Goal: Task Accomplishment & Management: Complete application form

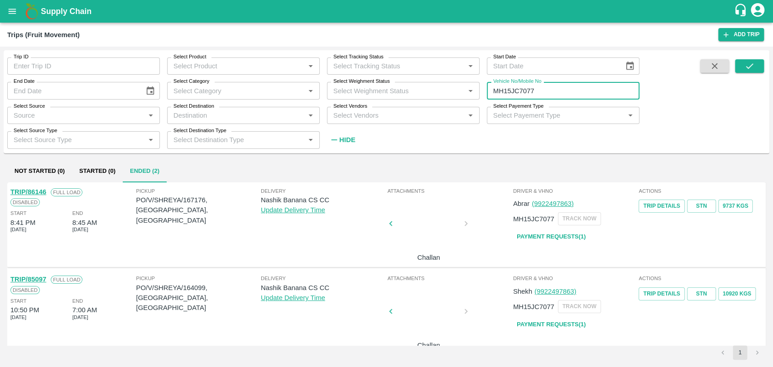
drag, startPoint x: 554, startPoint y: 95, endPoint x: 329, endPoint y: 107, distance: 226.1
click at [329, 107] on div "Trip ID Trip ID Select Product Select Product   * Select Tracking Status Select…" at bounding box center [319, 99] width 639 height 98
type input "MH15JC7077"
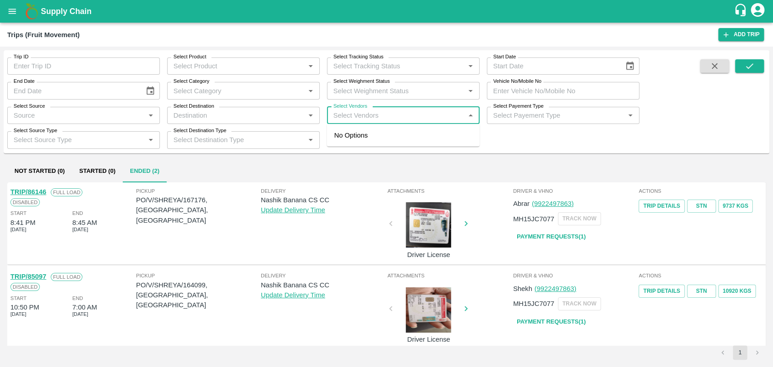
click at [381, 110] on input "Select Vendors" at bounding box center [395, 116] width 132 height 12
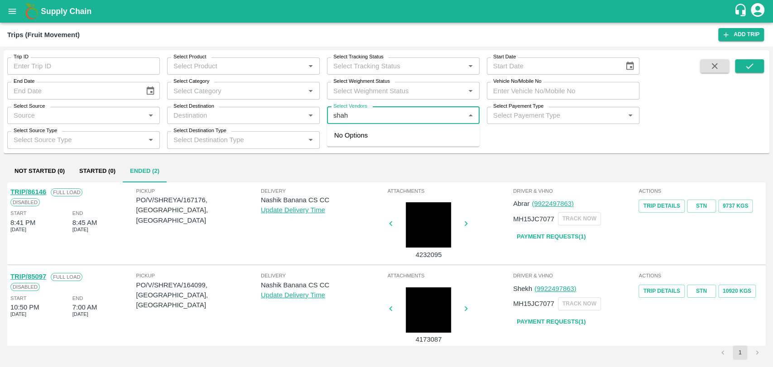
type input "shah l"
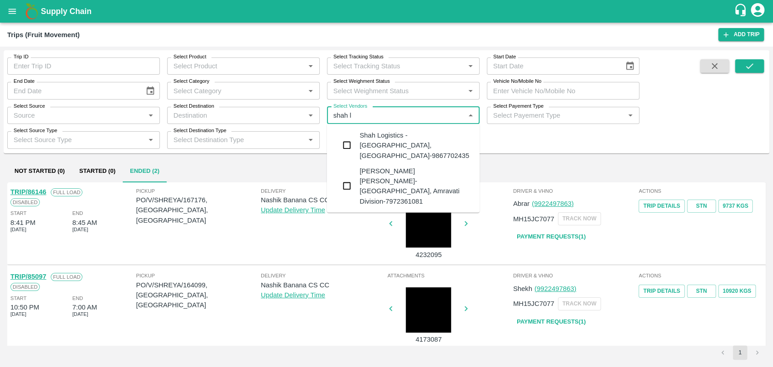
type input "MH15JC7077"
click at [377, 142] on div "Shah Logistics -Mumbai, Mumbai-9867702435" at bounding box center [415, 145] width 113 height 30
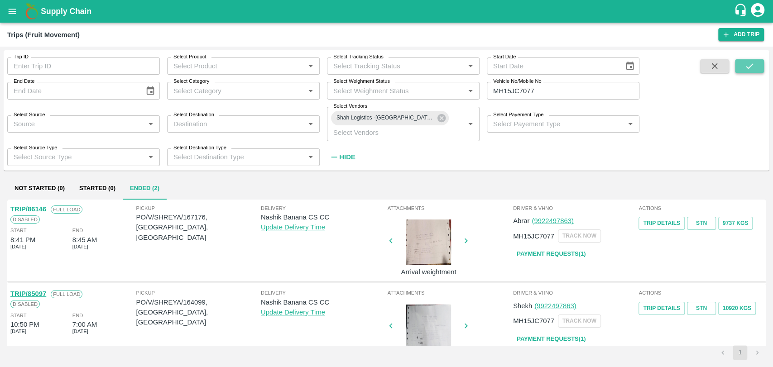
click at [752, 63] on icon "submit" at bounding box center [749, 66] width 10 height 10
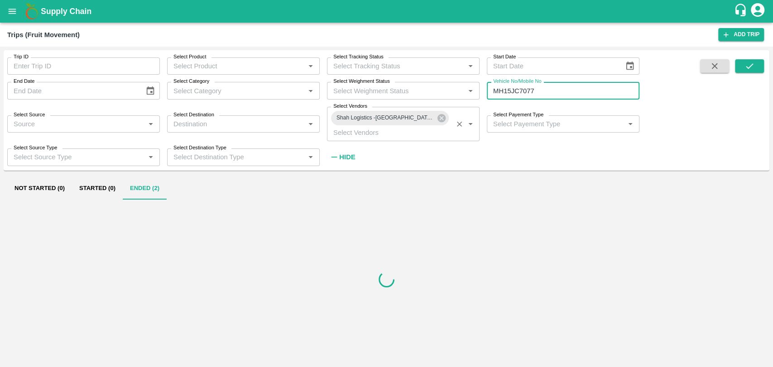
drag, startPoint x: 552, startPoint y: 88, endPoint x: 418, endPoint y: 110, distance: 135.7
click at [418, 110] on div "Trip ID Trip ID Select Product Select Product   * Select Tracking Status Select…" at bounding box center [319, 107] width 639 height 115
type input "MH15JC7077"
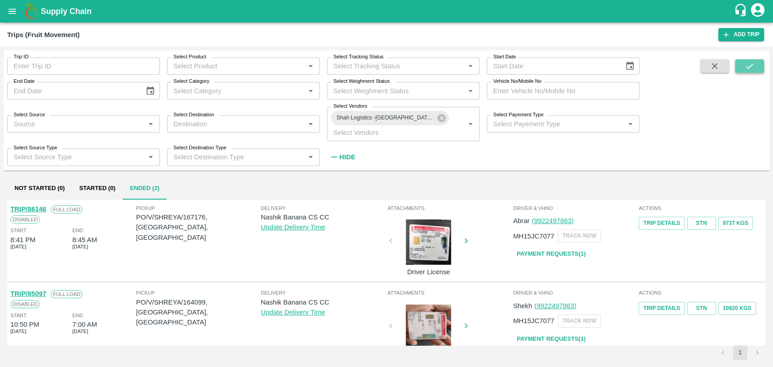
click at [757, 63] on button "submit" at bounding box center [749, 66] width 29 height 14
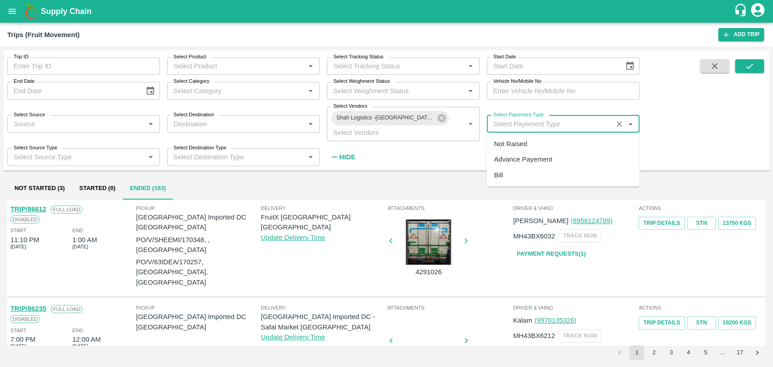
click at [529, 125] on input "Select Payement Type" at bounding box center [549, 124] width 120 height 12
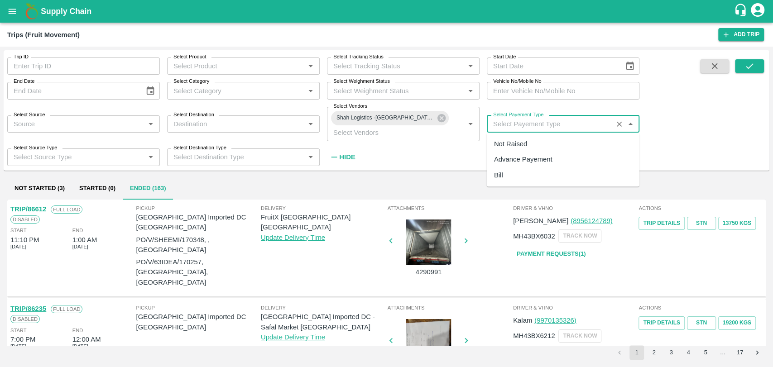
click at [520, 154] on div "Advance Payement" at bounding box center [563, 159] width 153 height 15
type input "Advance Payement"
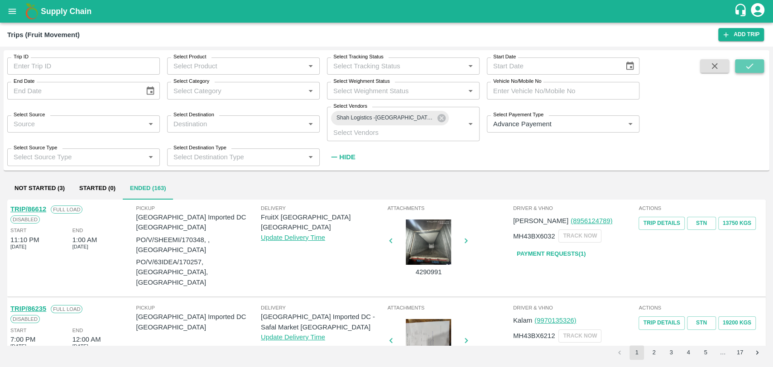
click at [749, 66] on icon "submit" at bounding box center [748, 65] width 7 height 5
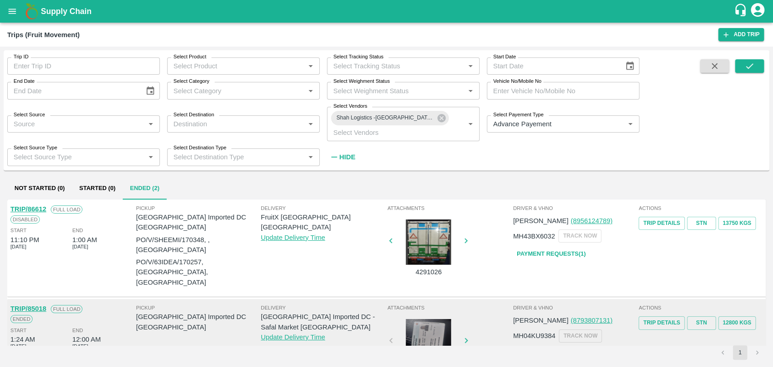
drag, startPoint x: 107, startPoint y: 193, endPoint x: 114, endPoint y: 192, distance: 6.9
click at [107, 193] on button "Started (0)" at bounding box center [97, 189] width 51 height 22
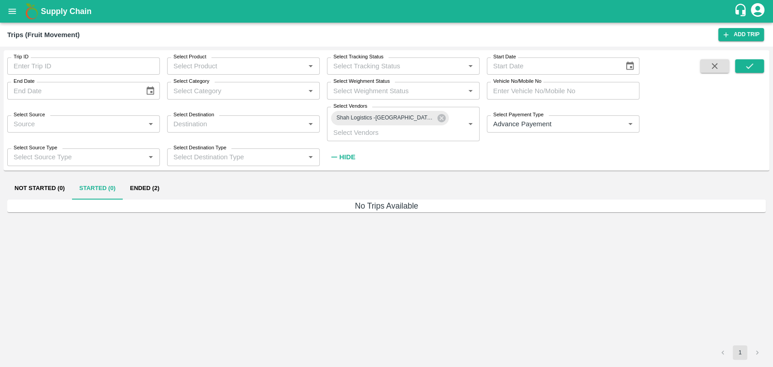
click at [139, 189] on button "Ended (2)" at bounding box center [145, 189] width 44 height 22
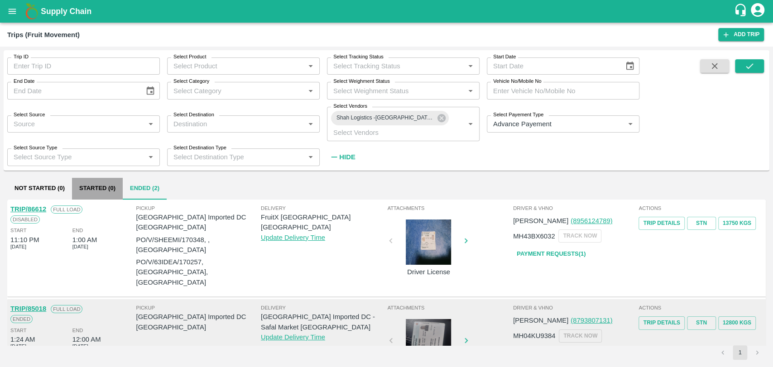
click at [109, 190] on button "Started (0)" at bounding box center [97, 189] width 51 height 22
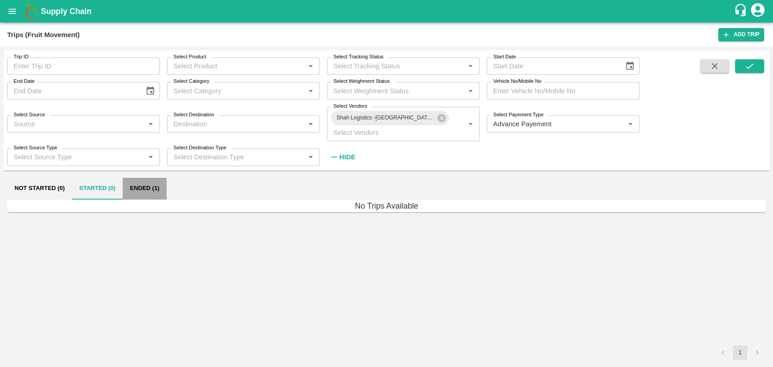
click at [139, 189] on button "Ended (1)" at bounding box center [145, 189] width 44 height 22
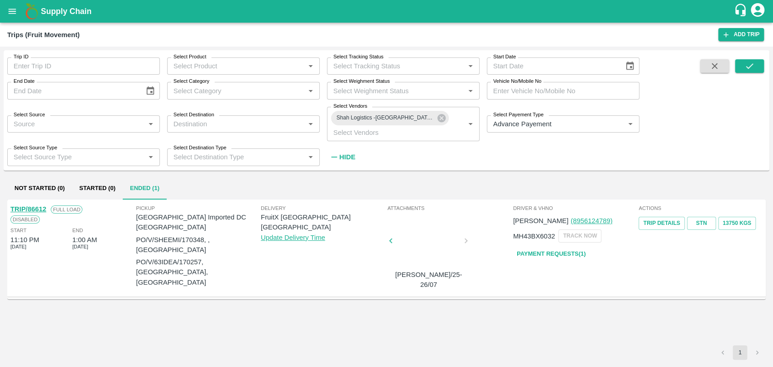
drag, startPoint x: 458, startPoint y: 121, endPoint x: 434, endPoint y: 129, distance: 25.3
click at [458, 121] on icon "Clear" at bounding box center [459, 124] width 9 height 9
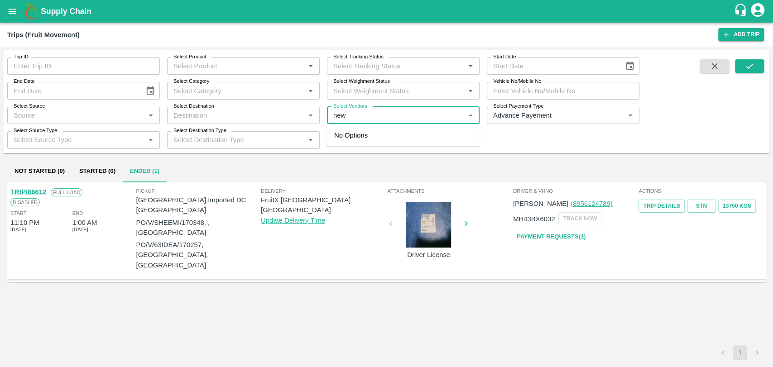
type input "newc"
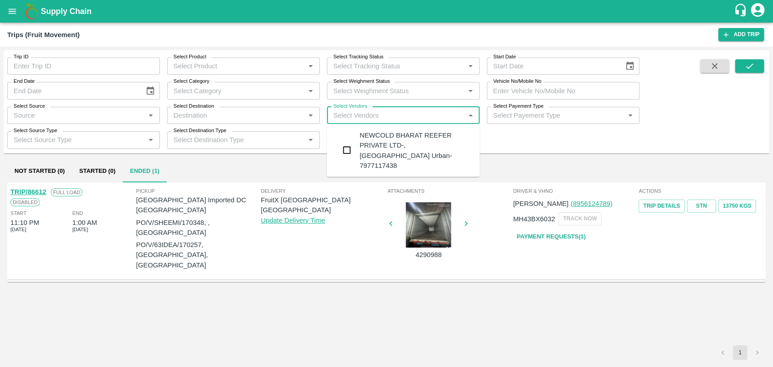
click at [377, 134] on div "NEWCOLD BHARAT REEFER PRIVATE LTD-, Bangalore Urban-7977117438" at bounding box center [415, 150] width 113 height 40
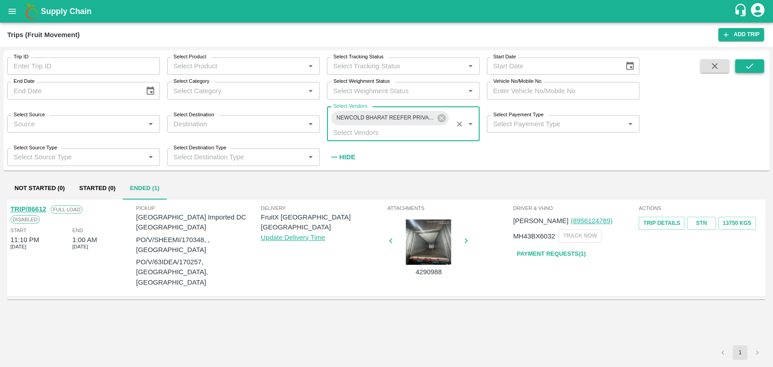
click at [738, 62] on button "submit" at bounding box center [749, 66] width 29 height 14
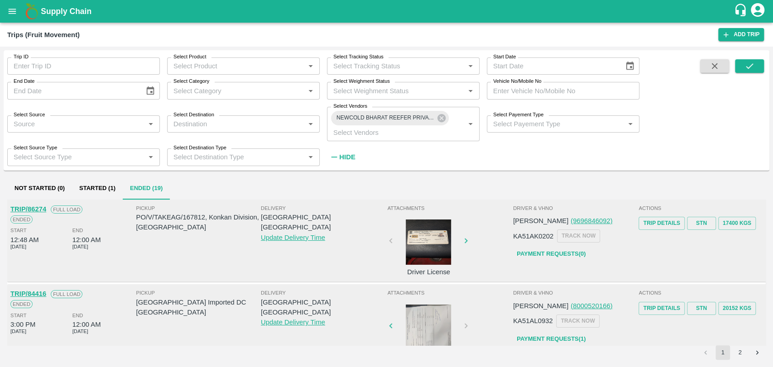
click at [102, 186] on button "Started (1)" at bounding box center [97, 189] width 51 height 22
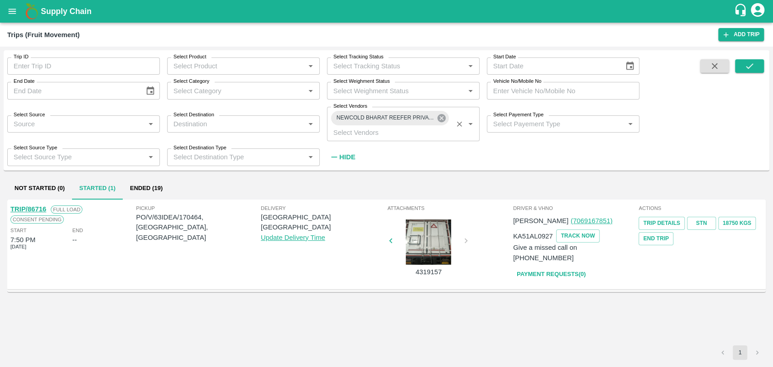
click at [445, 118] on icon at bounding box center [441, 118] width 10 height 10
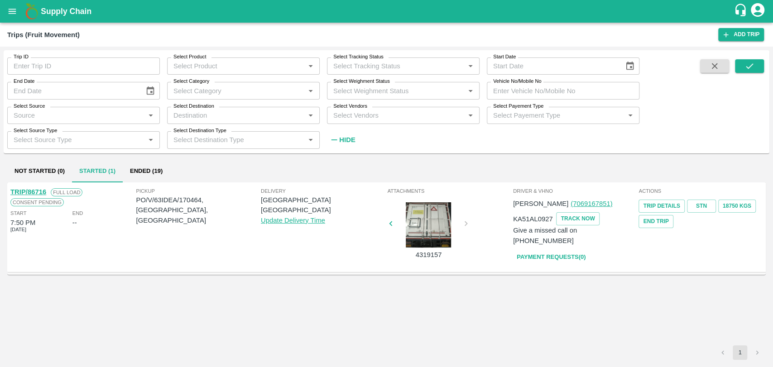
click at [400, 116] on input "Select Vendors" at bounding box center [395, 116] width 132 height 12
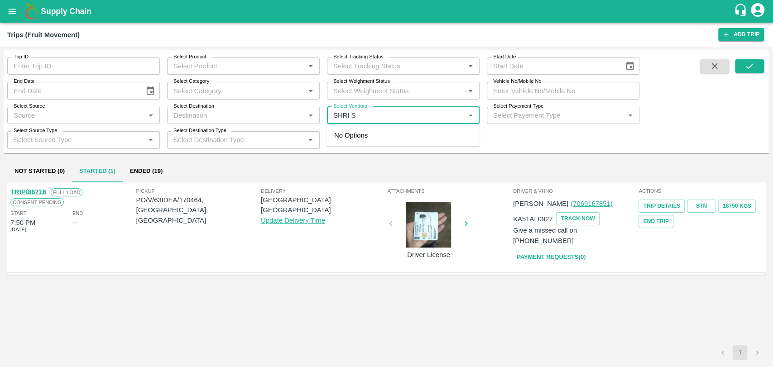
type input "SHRI SA"
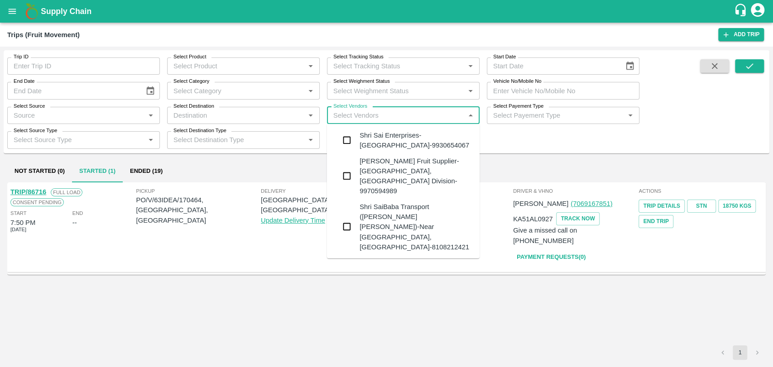
click at [391, 201] on div "Shri SaiBaba Transport (Ankush Vyankat Dongare)-Near Savita Medical, Room No-4,…" at bounding box center [415, 226] width 113 height 50
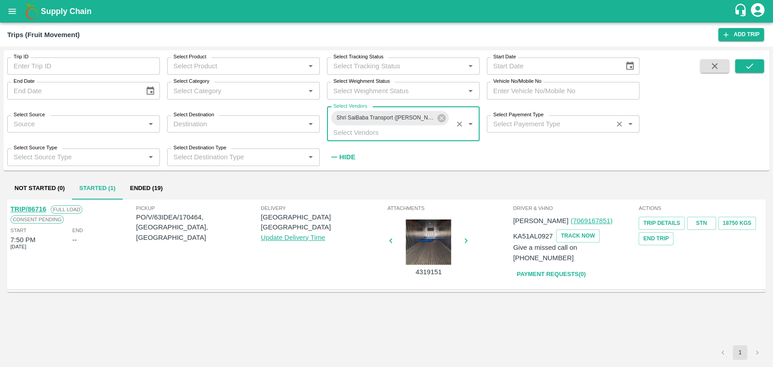
click at [560, 125] on input "Select Payement Type" at bounding box center [549, 124] width 120 height 12
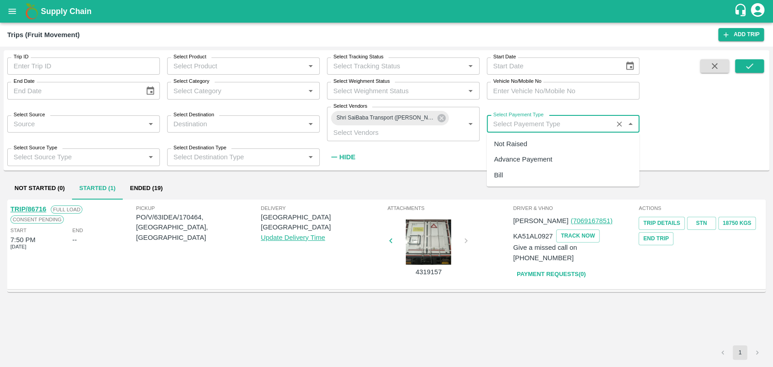
click at [531, 154] on div "Advance Payement" at bounding box center [563, 159] width 153 height 15
type input "Advance Payement"
click at [758, 62] on button "submit" at bounding box center [749, 66] width 29 height 14
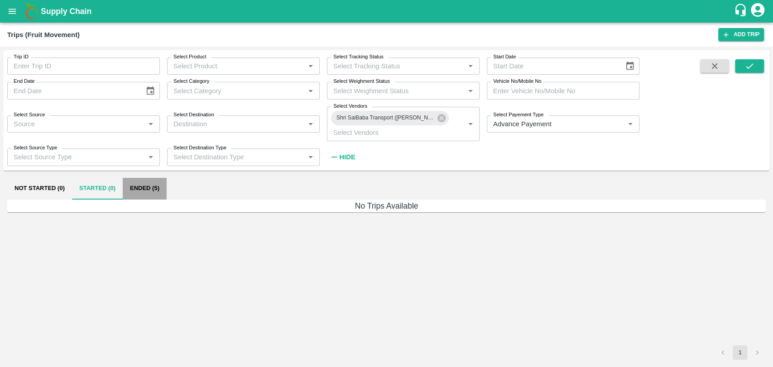
click at [145, 185] on button "Ended (5)" at bounding box center [145, 189] width 44 height 22
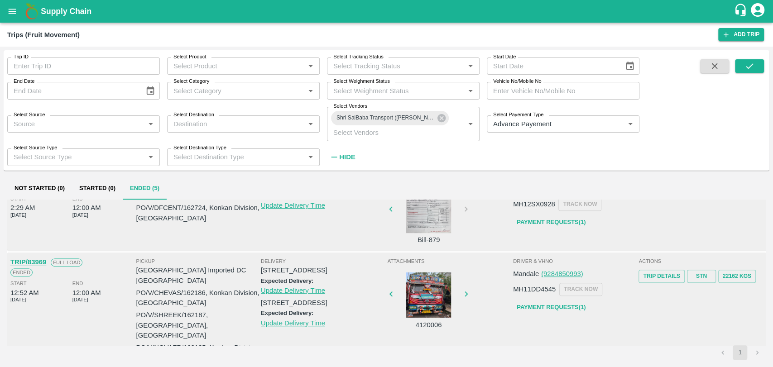
scroll to position [343, 0]
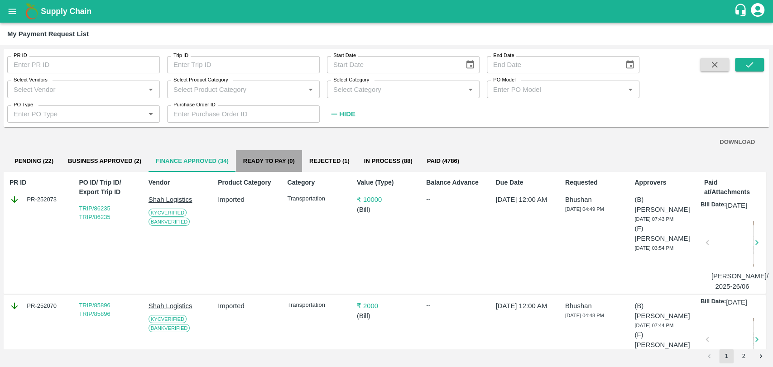
click at [274, 166] on button "Ready To Pay (0)" at bounding box center [269, 161] width 66 height 22
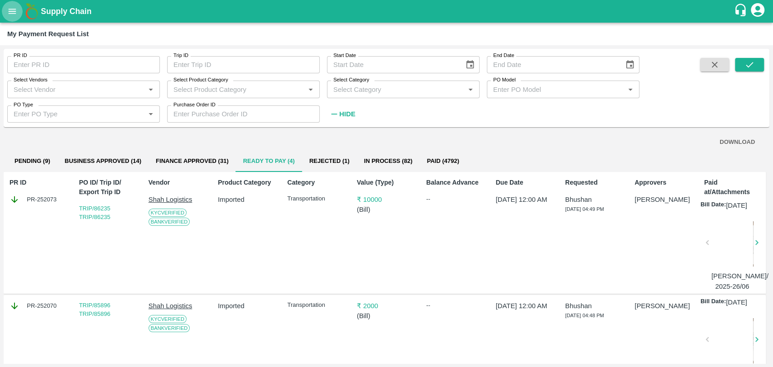
click at [9, 9] on icon "open drawer" at bounding box center [12, 11] width 10 height 10
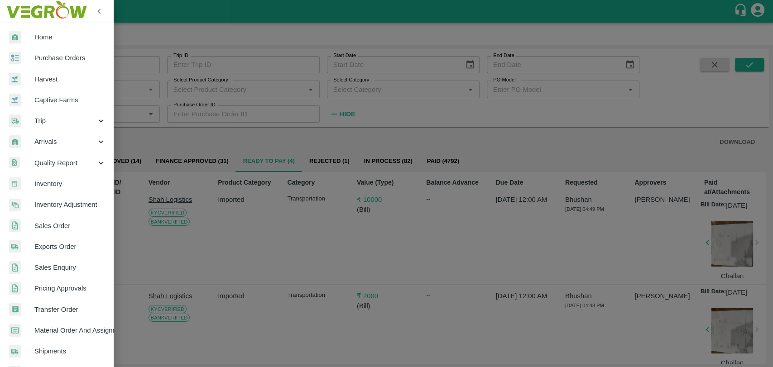
click at [45, 119] on span "Trip" at bounding box center [65, 121] width 62 height 10
click at [47, 140] on span "Fruit Movement" at bounding box center [74, 142] width 64 height 10
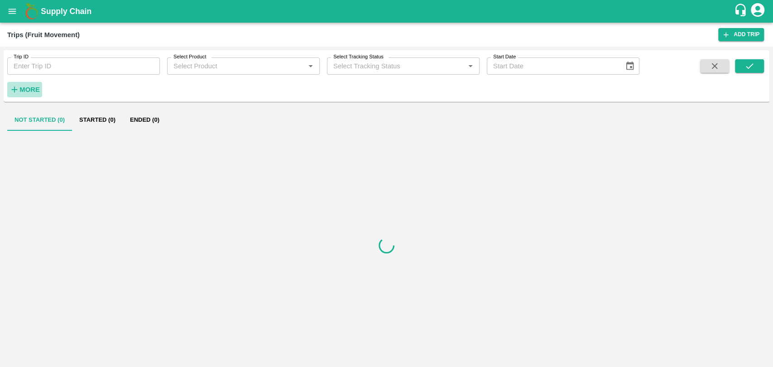
click at [16, 86] on icon "button" at bounding box center [15, 90] width 10 height 10
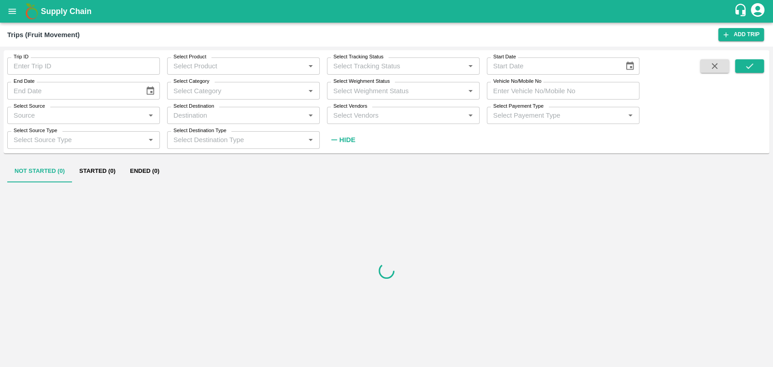
click at [363, 121] on div "Select Vendors   *" at bounding box center [403, 115] width 153 height 17
type input "hari"
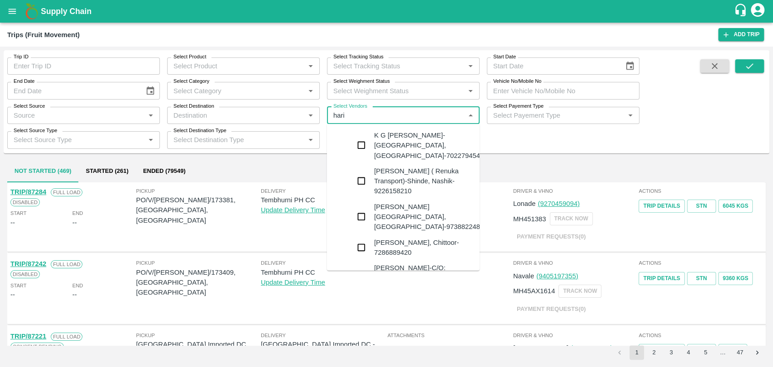
type input "haris"
click at [356, 163] on div "[PERSON_NAME] ( Renuka Transport)-Shinde, Nashik-9226158210" at bounding box center [412, 181] width 134 height 36
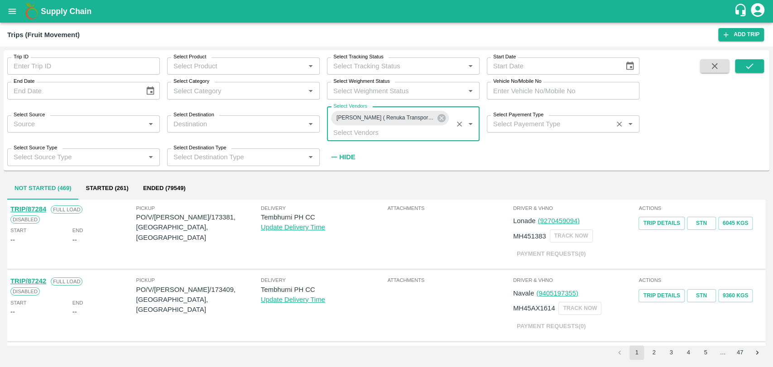
click at [526, 123] on div "Select Payement Type   *" at bounding box center [563, 123] width 153 height 17
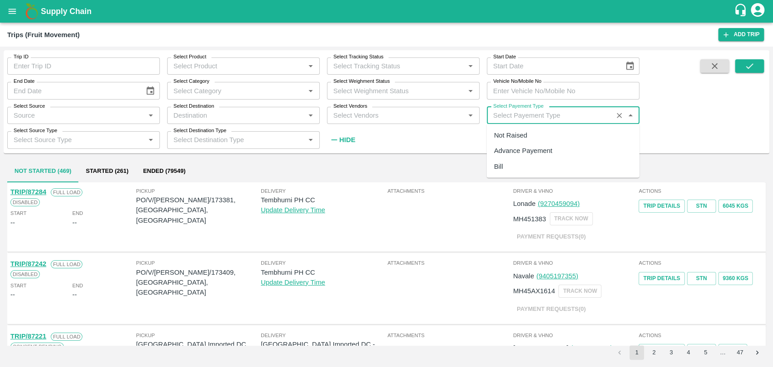
click at [525, 147] on div "Advance Payement" at bounding box center [523, 151] width 58 height 10
type input "Advance Payement"
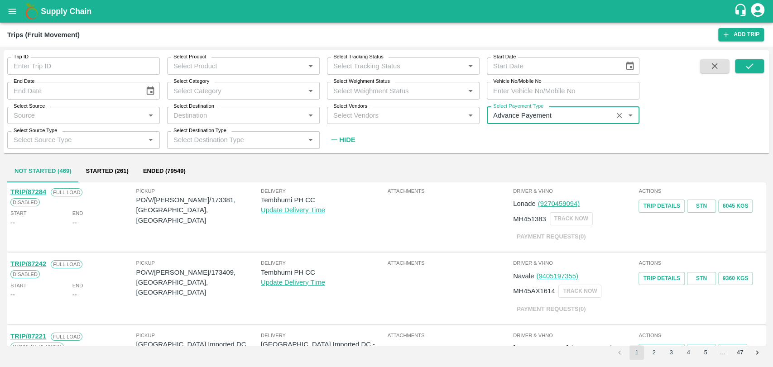
click at [391, 115] on input "Select Vendors" at bounding box center [395, 116] width 132 height 12
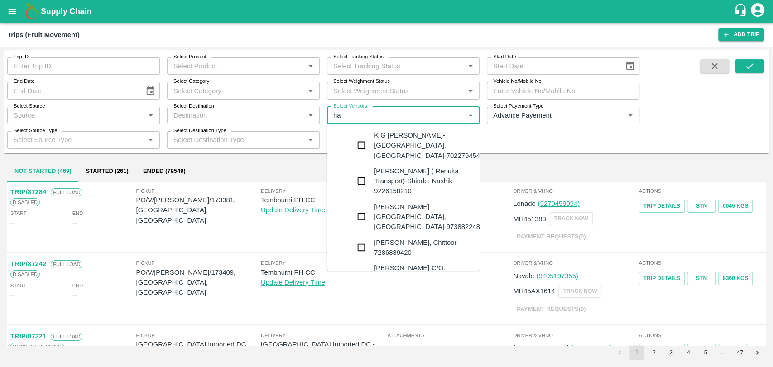
type input "har"
click at [393, 169] on div "Harish S Shinde ( Renuka Transport)-Shinde, Nashik-9226158210" at bounding box center [423, 181] width 98 height 30
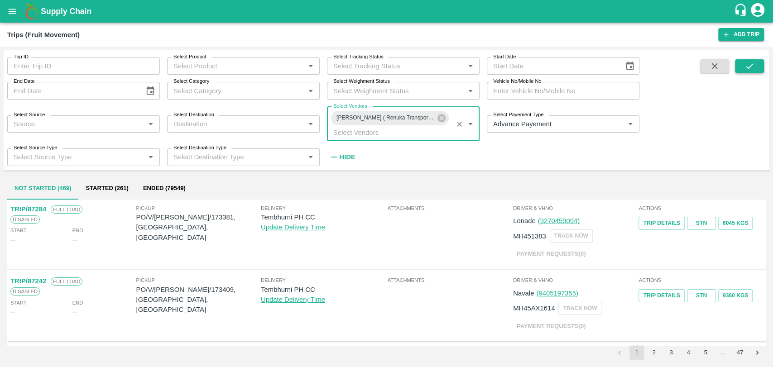
click at [749, 62] on icon "submit" at bounding box center [749, 66] width 10 height 10
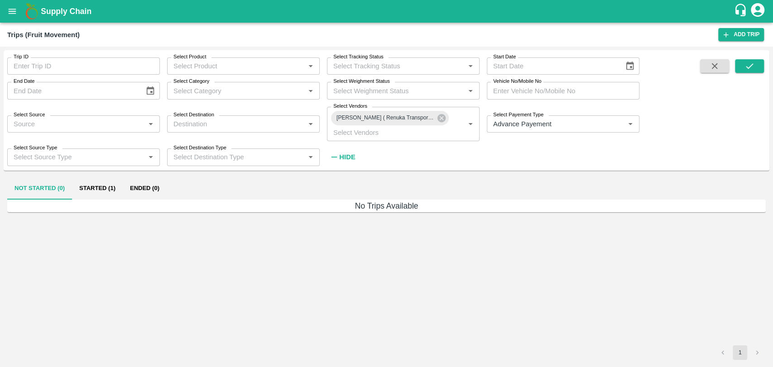
click at [111, 182] on button "Started (1)" at bounding box center [97, 189] width 51 height 22
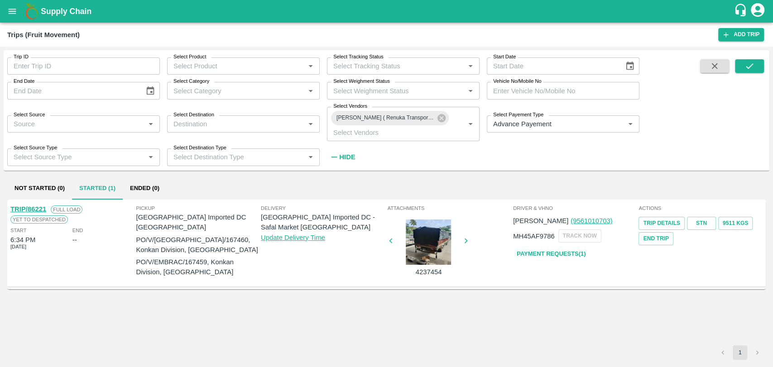
click at [421, 252] on div at bounding box center [428, 242] width 68 height 45
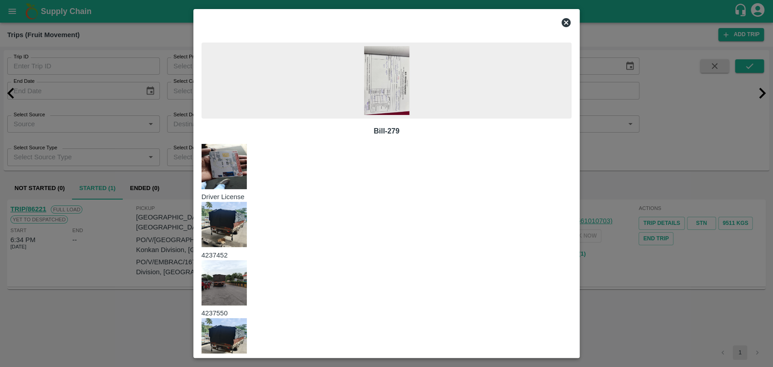
scroll to position [0, 23]
click at [670, 98] on div at bounding box center [386, 183] width 773 height 367
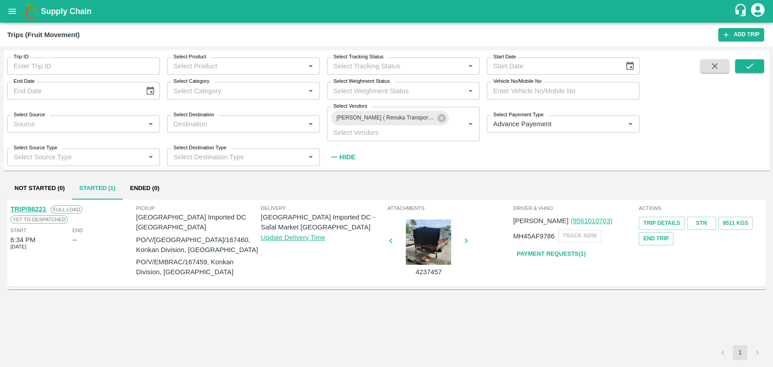
click at [153, 177] on div "Not Started (0) Started (1) Ended (0) TRIP/86221 Full Load Yet to despatched St…" at bounding box center [386, 269] width 765 height 190
click at [152, 182] on button "Ended (0)" at bounding box center [145, 189] width 44 height 22
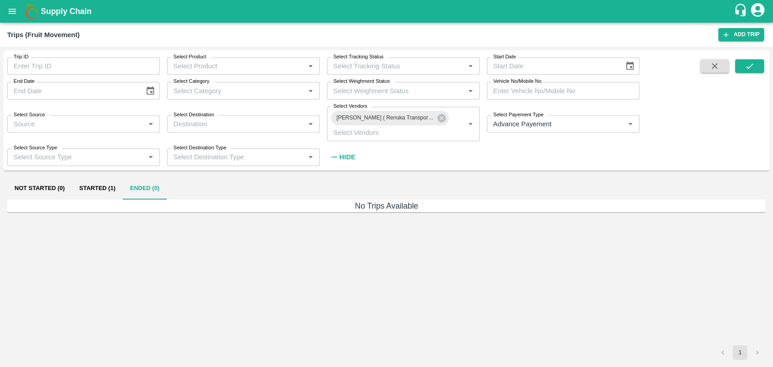
click at [112, 188] on button "Started (1)" at bounding box center [97, 189] width 51 height 22
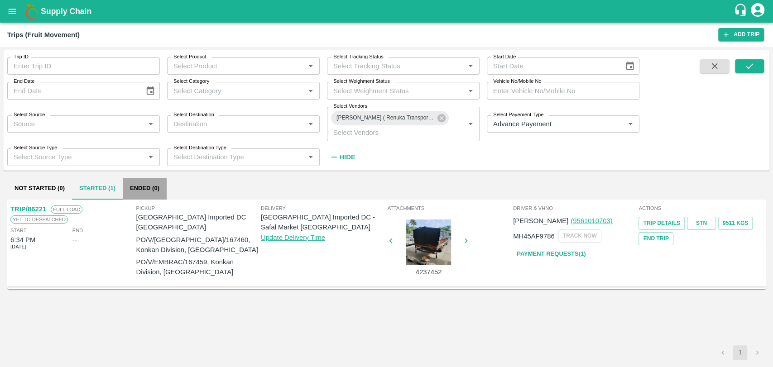
click at [146, 191] on button "Ended (0)" at bounding box center [145, 189] width 44 height 22
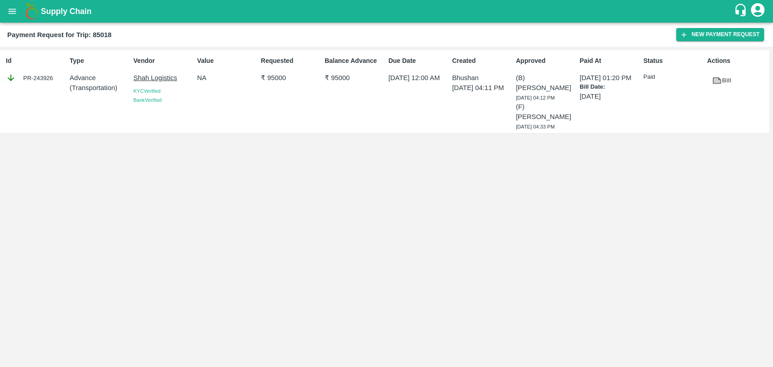
click at [718, 82] on icon at bounding box center [716, 80] width 7 height 5
click at [722, 35] on button "New Payment Request" at bounding box center [720, 34] width 88 height 13
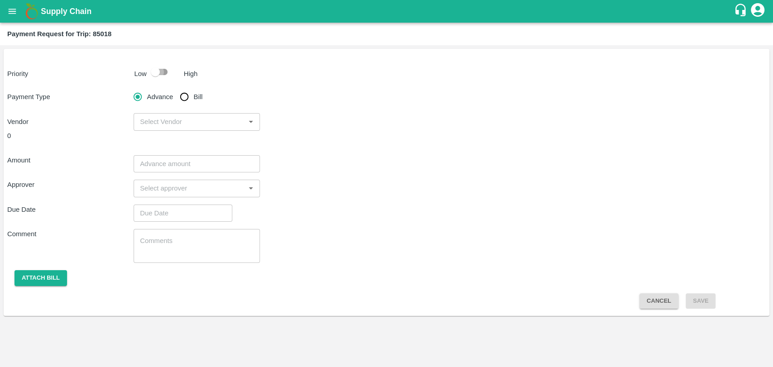
click at [152, 71] on input "checkbox" at bounding box center [155, 71] width 52 height 17
checkbox input "true"
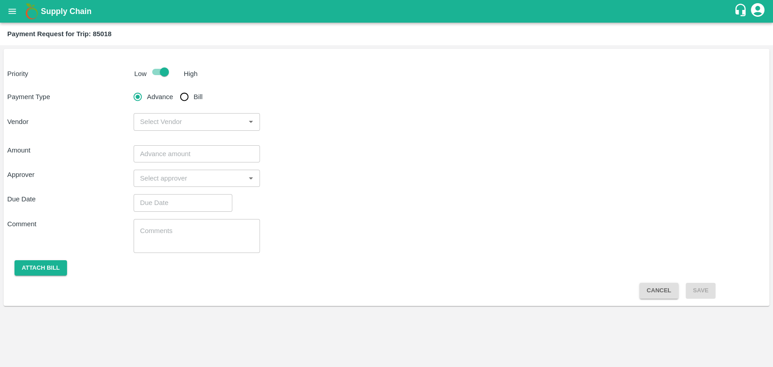
click at [196, 95] on span "Bill" at bounding box center [198, 97] width 9 height 10
click at [193, 95] on input "Bill" at bounding box center [184, 97] width 18 height 18
radio input "true"
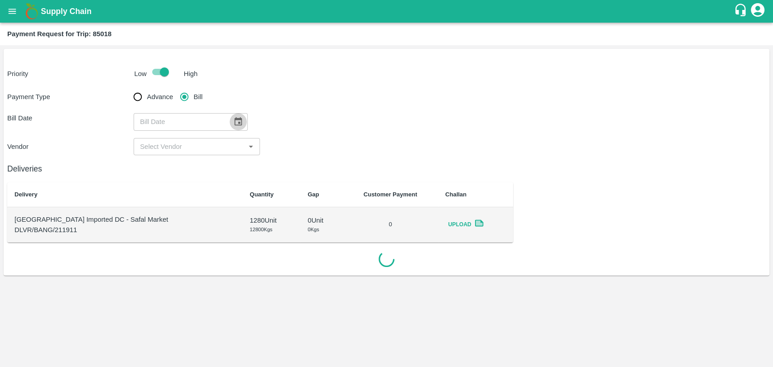
click at [235, 120] on icon "Choose date" at bounding box center [238, 121] width 8 height 9
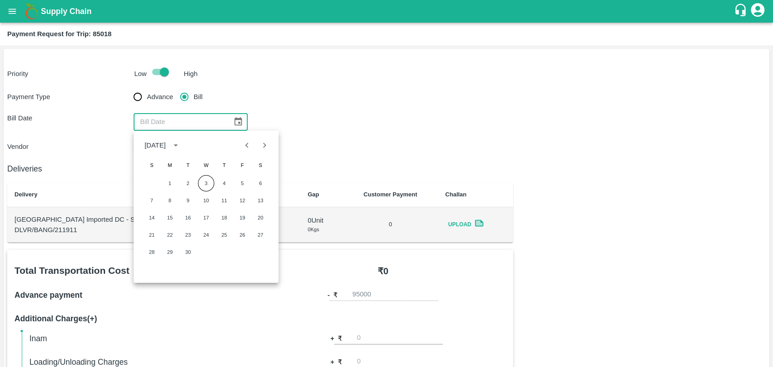
click at [248, 137] on div "September 2025 S M T W T F S 1 2 3 4 5 6 7 8 9 10 11 12 13 14 15 16 17 18 19 20…" at bounding box center [206, 207] width 145 height 152
click at [244, 143] on icon "Previous month" at bounding box center [247, 145] width 10 height 10
click at [198, 221] on button "13" at bounding box center [205, 218] width 16 height 16
type input "13/08/2025"
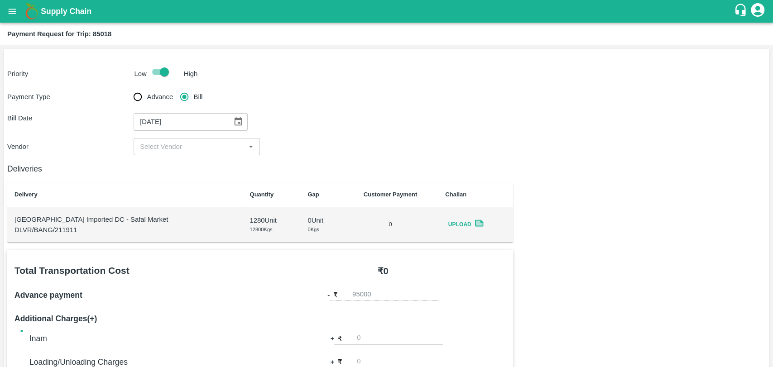
click at [176, 146] on input "input" at bounding box center [189, 147] width 106 height 12
click at [175, 170] on div "Shah Logistics - ₹98000" at bounding box center [176, 167] width 73 height 10
type input "Shah Logistics - ₹98000"
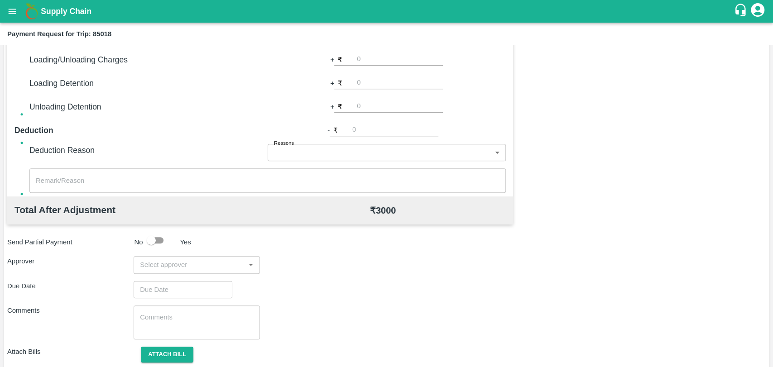
scroll to position [331, 0]
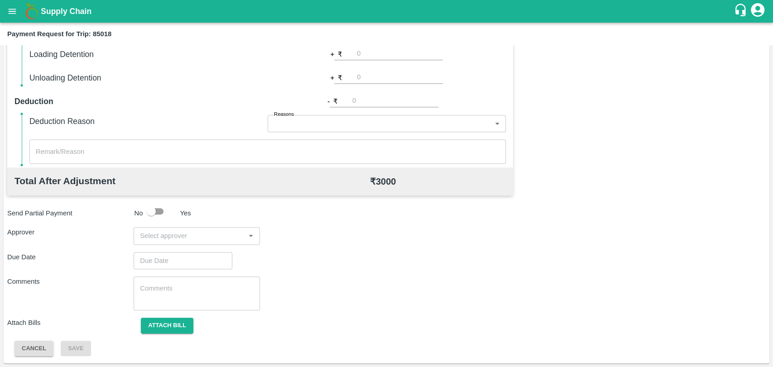
click at [167, 241] on input "input" at bounding box center [189, 236] width 106 height 12
type input "son"
click at [203, 281] on div "Sachin Sonpitre" at bounding box center [189, 283] width 55 height 10
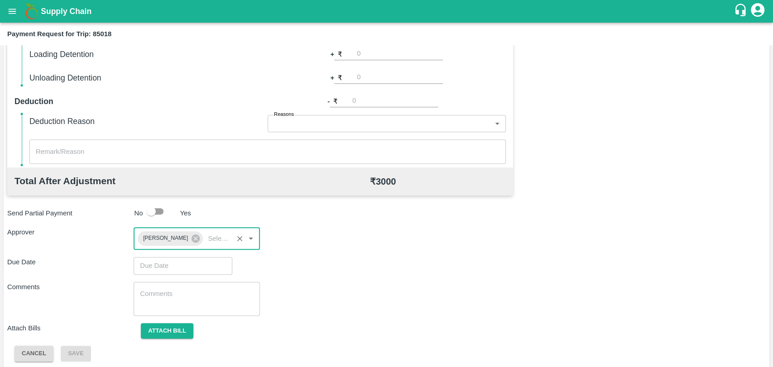
click at [156, 266] on input "Choose date" at bounding box center [180, 265] width 92 height 17
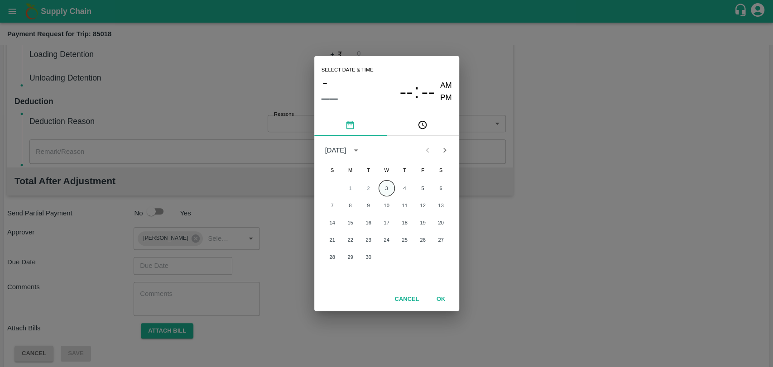
drag, startPoint x: 394, startPoint y: 185, endPoint x: 385, endPoint y: 185, distance: 9.1
click at [391, 185] on div "1 2 3 4 5 6" at bounding box center [386, 188] width 145 height 16
click at [385, 185] on button "3" at bounding box center [386, 188] width 16 height 16
type input "03/09/2025 12:00 AM"
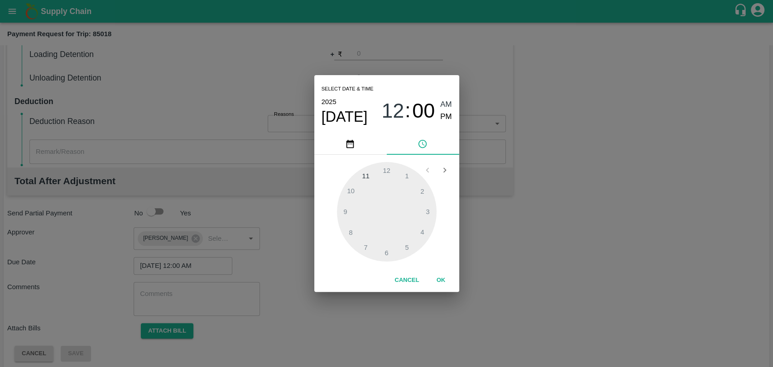
click at [436, 285] on button "OK" at bounding box center [440, 280] width 29 height 16
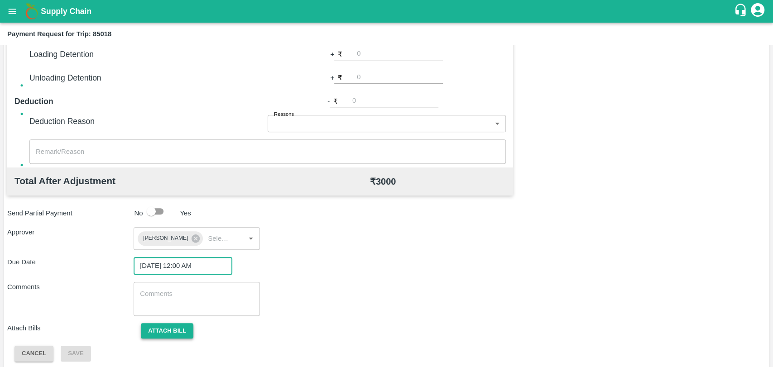
click at [157, 334] on button "Attach bill" at bounding box center [167, 331] width 52 height 16
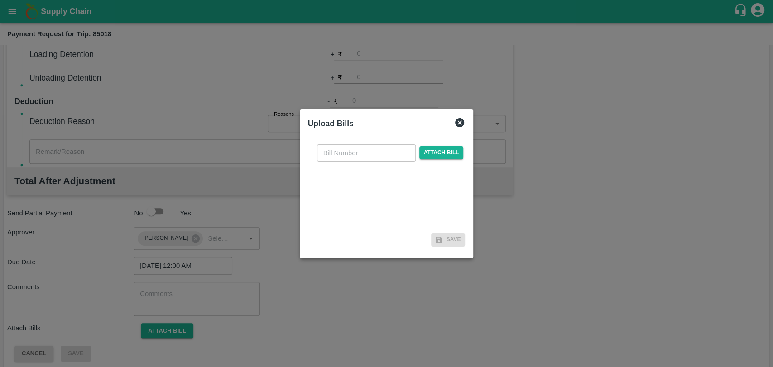
click at [361, 149] on input "text" at bounding box center [366, 152] width 99 height 17
paste input "- SL/2025-26/04"
click at [331, 152] on input "- SL/2025-26/04" at bounding box center [366, 152] width 99 height 17
type input "SL/2025-26/04"
click at [433, 156] on span "Attach bill" at bounding box center [441, 152] width 44 height 13
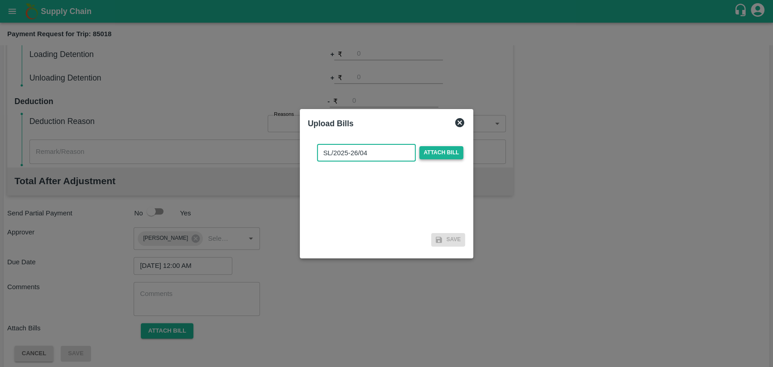
click at [0, 0] on input "Attach bill" at bounding box center [0, 0] width 0 height 0
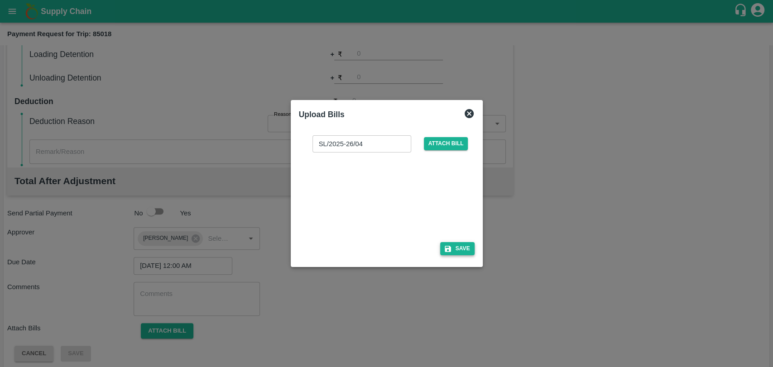
click at [458, 243] on button "Save" at bounding box center [457, 248] width 34 height 13
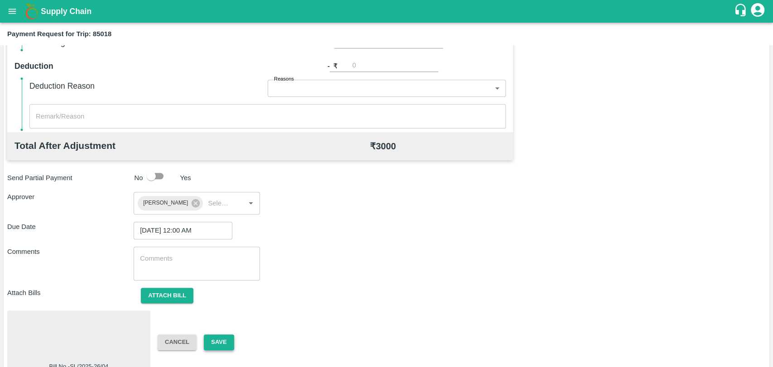
scroll to position [384, 0]
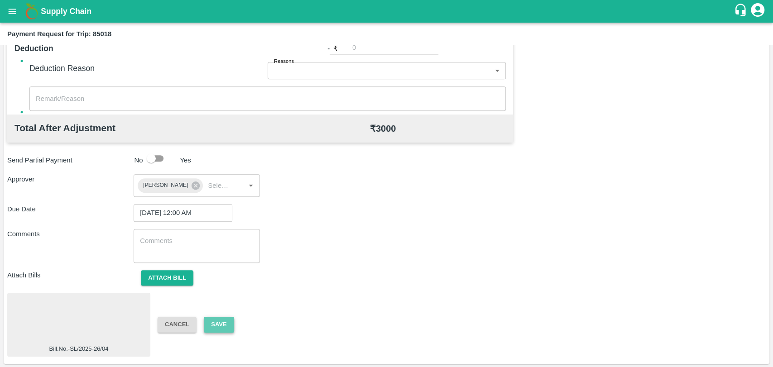
click at [214, 318] on button "Save" at bounding box center [219, 325] width 30 height 16
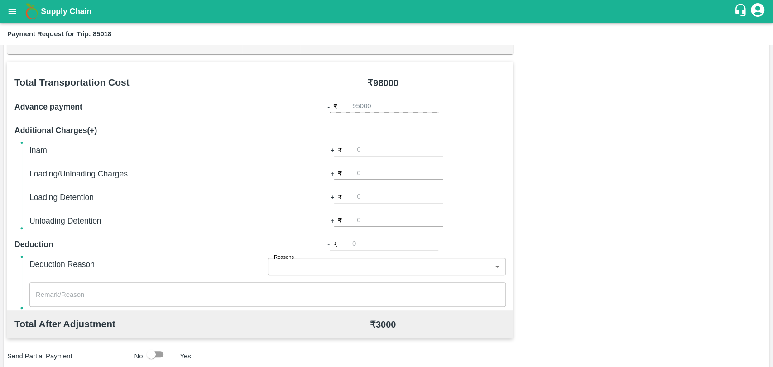
scroll to position [83, 0]
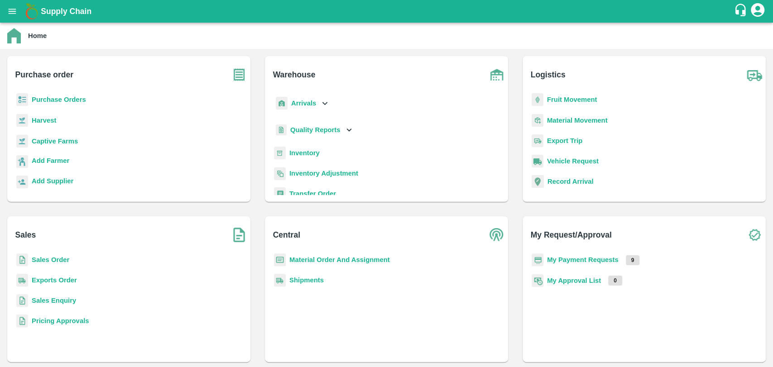
click at [652, 239] on h6 "My Request/Approval" at bounding box center [647, 231] width 235 height 30
click at [70, 98] on b "Purchase Orders" at bounding box center [59, 99] width 54 height 7
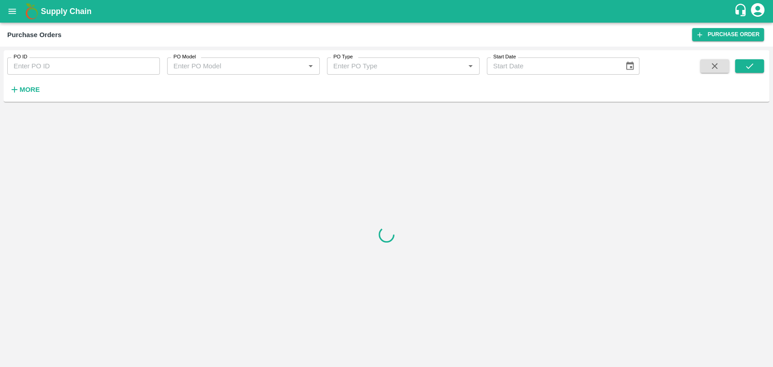
click at [9, 9] on icon "open drawer" at bounding box center [13, 11] width 8 height 5
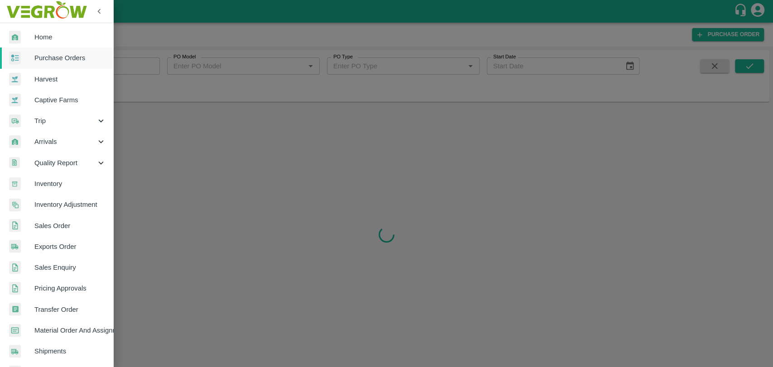
click at [63, 135] on div "Arrivals" at bounding box center [56, 141] width 113 height 21
click at [54, 185] on span "DC Arrivals" at bounding box center [74, 184] width 64 height 10
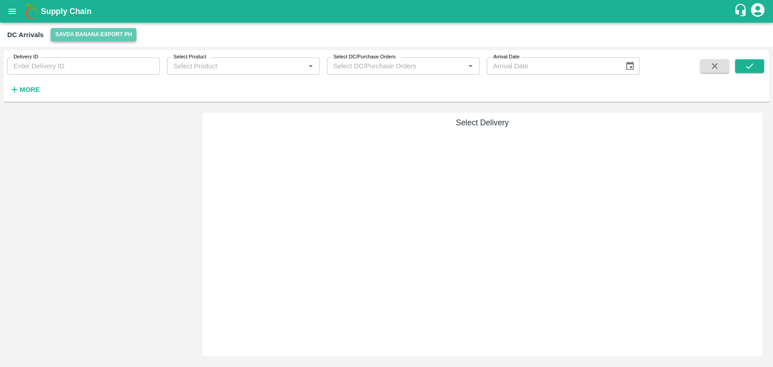
click at [82, 30] on button "Savda Banana Export PH" at bounding box center [94, 34] width 86 height 13
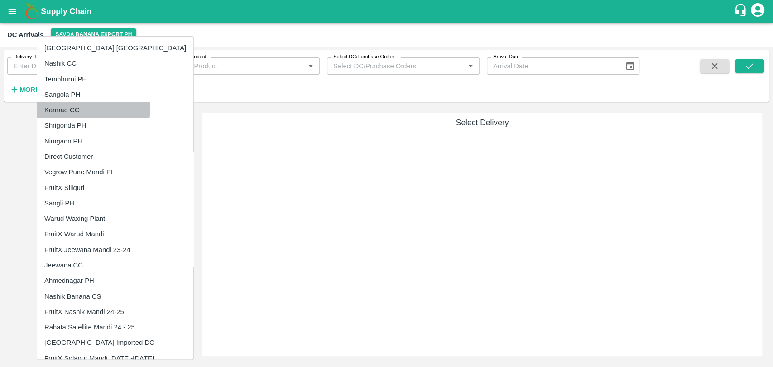
click at [77, 107] on li "Karmad CC" at bounding box center [115, 109] width 156 height 15
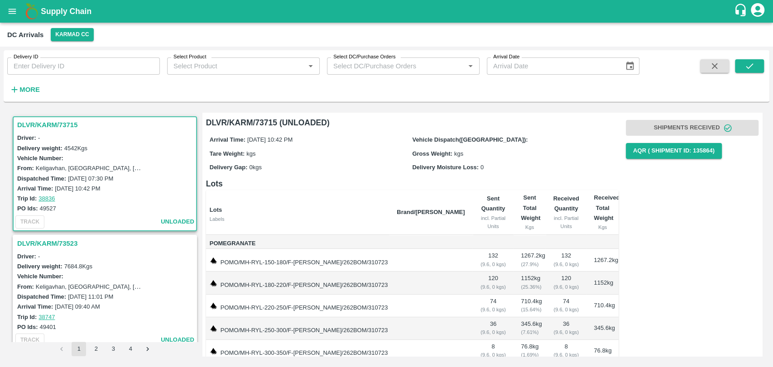
click at [62, 164] on div "Keligavhan, Jalna, Badnapur, Maharashtra, India" at bounding box center [90, 168] width 109 height 10
click at [79, 33] on button "Karmad CC" at bounding box center [72, 34] width 43 height 13
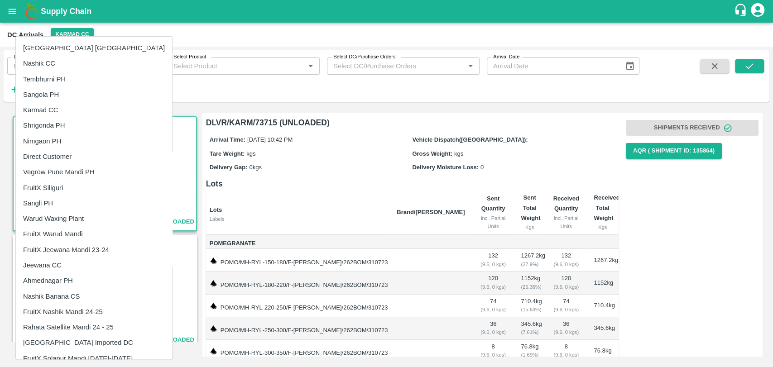
drag, startPoint x: 61, startPoint y: 80, endPoint x: 65, endPoint y: 87, distance: 8.3
click at [61, 80] on li "Tembhurni PH" at bounding box center [94, 79] width 156 height 15
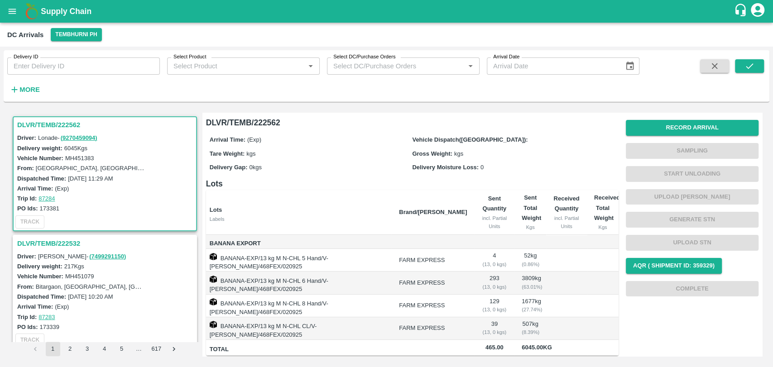
click at [95, 182] on div "Dispatched Time: 03 Sep 2025, 11:29 AM" at bounding box center [106, 178] width 178 height 10
click at [38, 122] on h3 "DLVR/TEMB/222562" at bounding box center [106, 125] width 178 height 12
click at [16, 6] on icon "open drawer" at bounding box center [12, 11] width 10 height 10
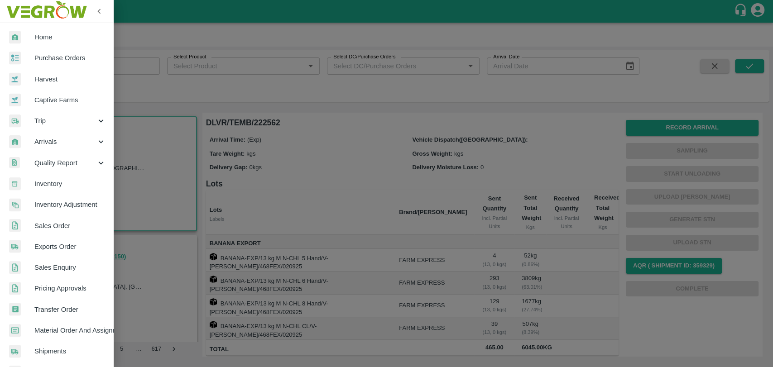
click at [46, 125] on span "Trip" at bounding box center [65, 121] width 62 height 10
click at [48, 145] on span "Fruit Movement" at bounding box center [74, 142] width 64 height 10
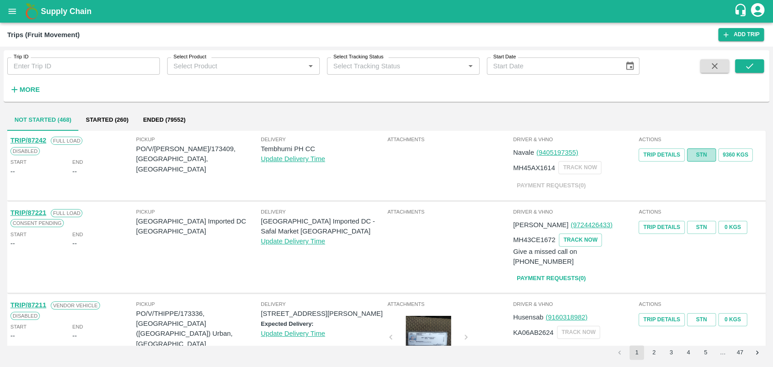
click at [697, 159] on link "STN" at bounding box center [701, 154] width 29 height 13
click at [24, 88] on strong "More" at bounding box center [29, 89] width 20 height 7
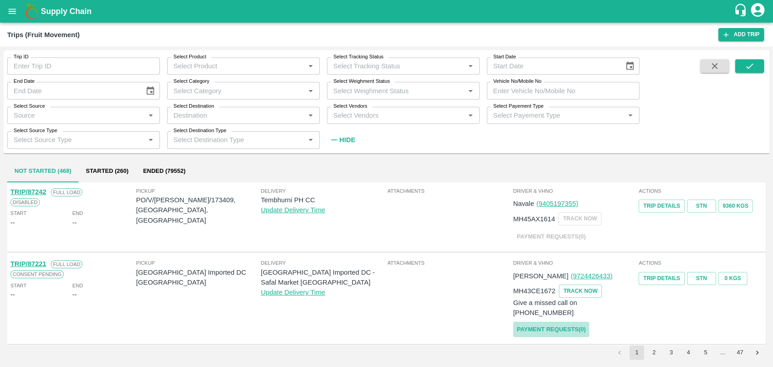
click at [570, 322] on link "Payment Requests( 0 )" at bounding box center [551, 330] width 76 height 16
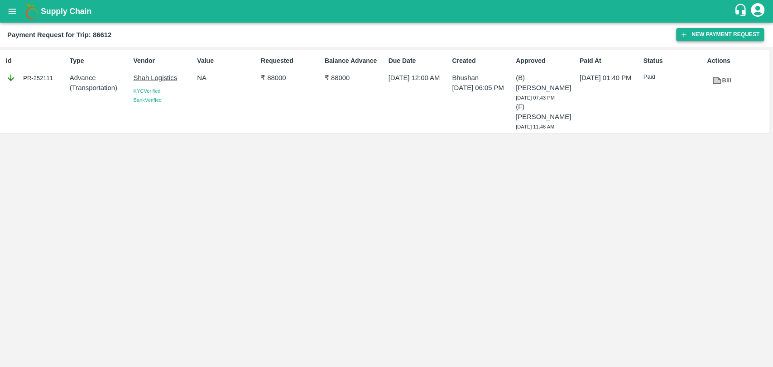
click at [744, 30] on button "New Payment Request" at bounding box center [720, 34] width 88 height 13
click at [725, 81] on link "Bill" at bounding box center [720, 81] width 29 height 16
click at [716, 35] on button "New Payment Request" at bounding box center [720, 34] width 88 height 13
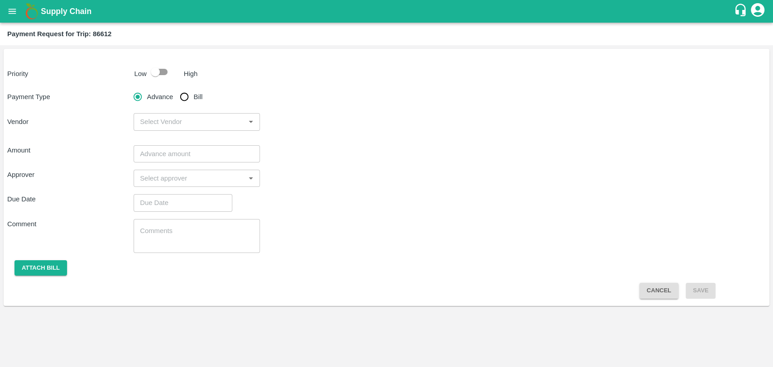
click at [161, 73] on input "checkbox" at bounding box center [155, 71] width 52 height 17
checkbox input "true"
click at [184, 91] on input "Bill" at bounding box center [184, 97] width 18 height 18
radio input "true"
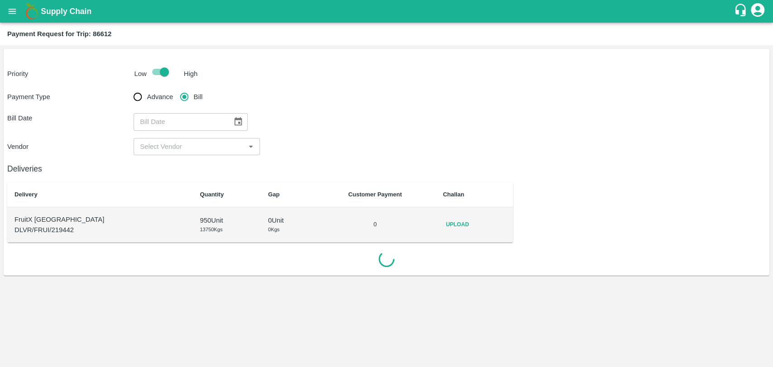
click at [233, 117] on icon "Choose date" at bounding box center [238, 122] width 10 height 10
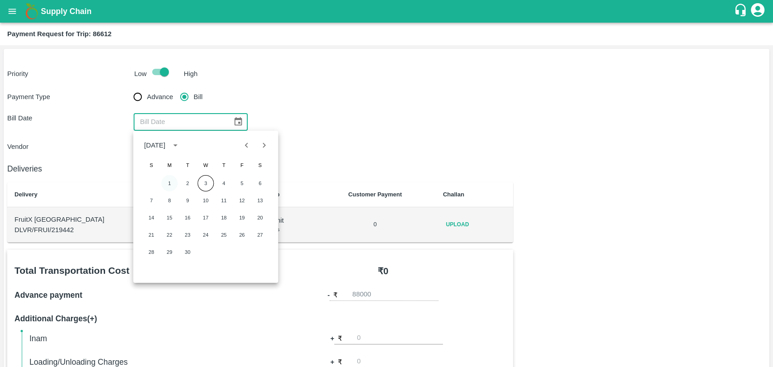
click at [175, 179] on button "1" at bounding box center [169, 183] width 16 height 16
type input "01/09/2025"
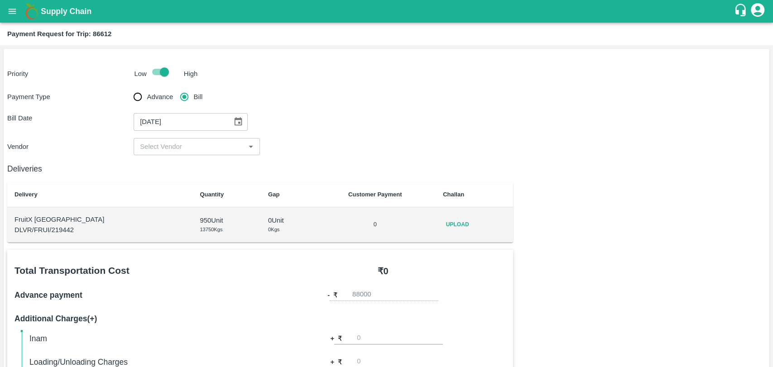
click at [201, 144] on input "input" at bounding box center [189, 147] width 106 height 12
click at [180, 164] on div "Shah Logistics - ₹90000" at bounding box center [176, 167] width 73 height 10
type input "Shah Logistics - ₹90000"
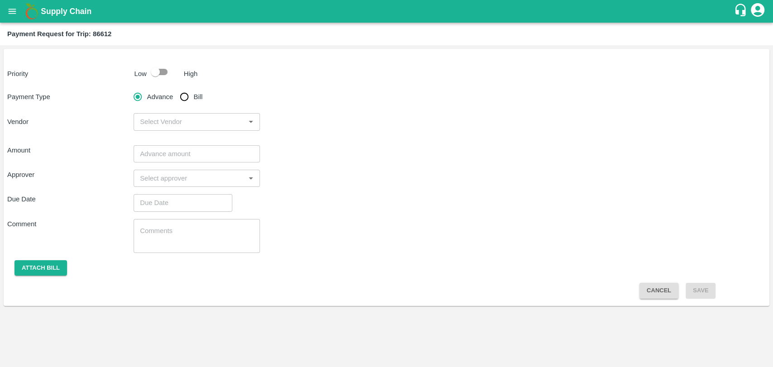
click at [160, 79] on input "checkbox" at bounding box center [155, 71] width 52 height 17
checkbox input "true"
click at [192, 104] on input "Bill" at bounding box center [184, 97] width 18 height 18
radio input "true"
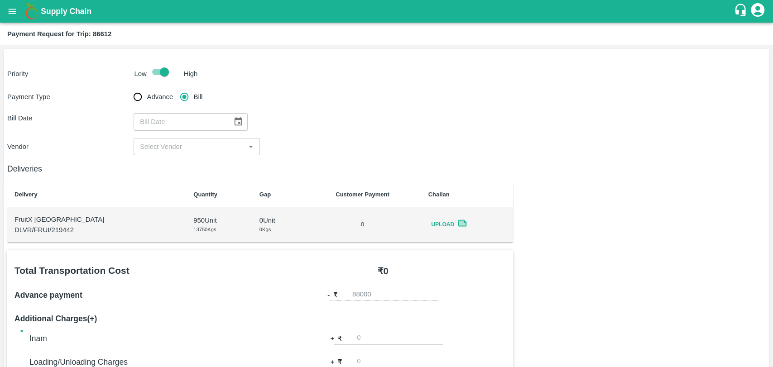
drag, startPoint x: 224, startPoint y: 124, endPoint x: 236, endPoint y: 127, distance: 11.5
click at [236, 127] on div "​" at bounding box center [191, 121] width 114 height 17
type input "DD/MM/YYYY"
click at [236, 127] on icon "Choose date" at bounding box center [238, 122] width 10 height 10
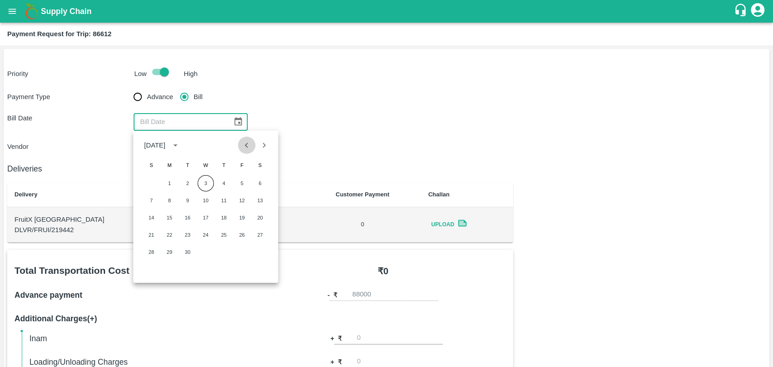
click at [246, 149] on icon "Previous month" at bounding box center [247, 145] width 10 height 10
click at [204, 230] on button "20" at bounding box center [205, 235] width 16 height 16
type input "20/08/2025"
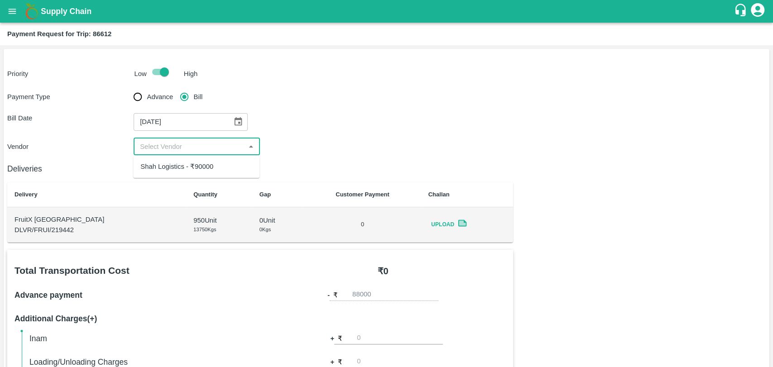
click at [158, 147] on input "input" at bounding box center [189, 147] width 106 height 12
click at [167, 167] on div "Shah Logistics - ₹90000" at bounding box center [176, 167] width 73 height 10
type input "Shah Logistics - ₹90000"
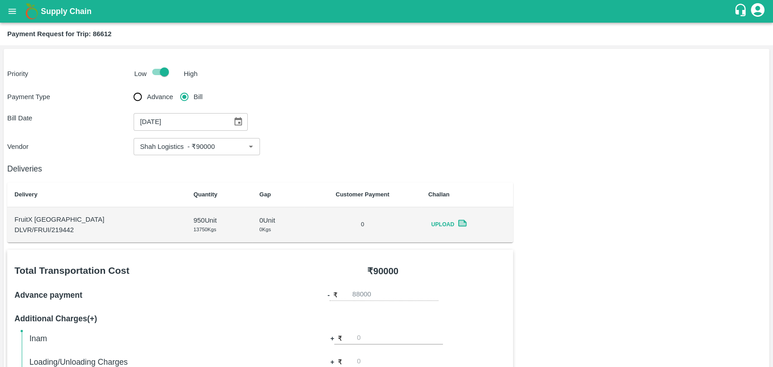
click at [458, 223] on icon at bounding box center [462, 223] width 9 height 7
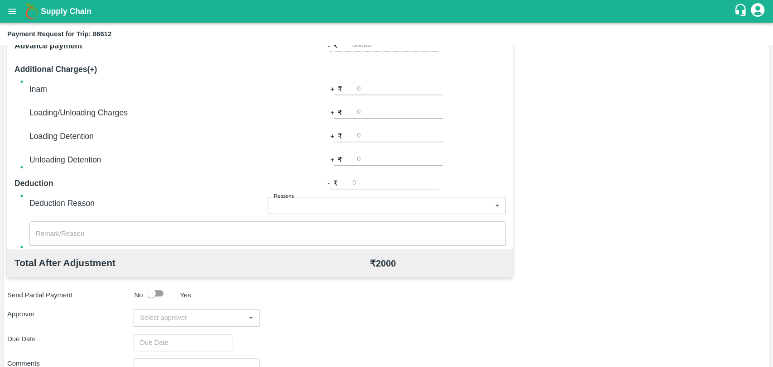
scroll to position [331, 0]
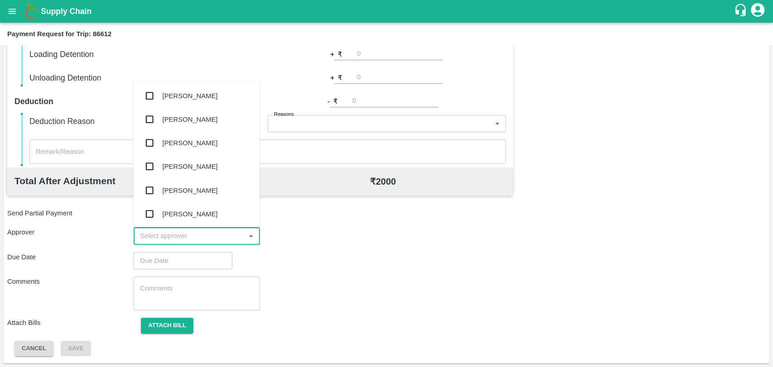
click at [158, 230] on input "input" at bounding box center [189, 236] width 106 height 12
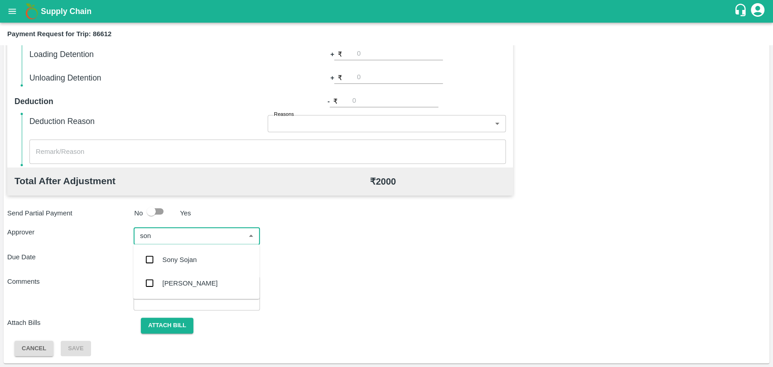
type input "sonp"
click at [152, 250] on div "[PERSON_NAME]" at bounding box center [196, 260] width 126 height 24
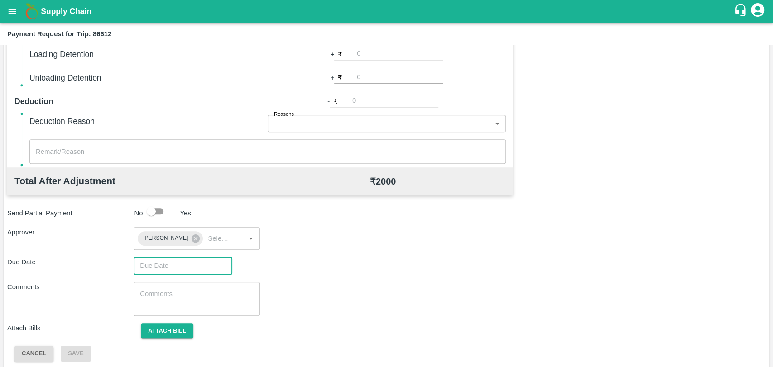
type input "DD/MM/YYYY hh:mm aa"
click at [152, 261] on input "DD/MM/YYYY hh:mm aa" at bounding box center [180, 265] width 92 height 17
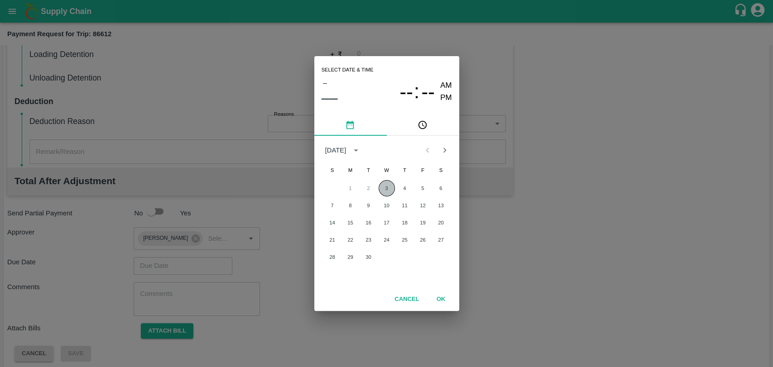
click at [378, 189] on button "3" at bounding box center [386, 188] width 16 height 16
type input "03/09/2025 12:00 AM"
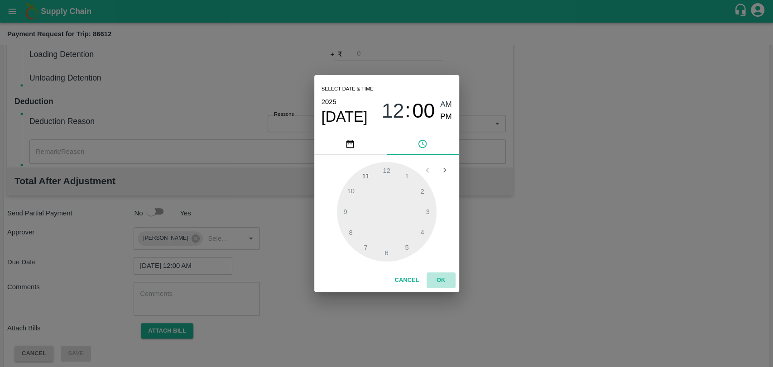
click at [433, 285] on button "OK" at bounding box center [440, 280] width 29 height 16
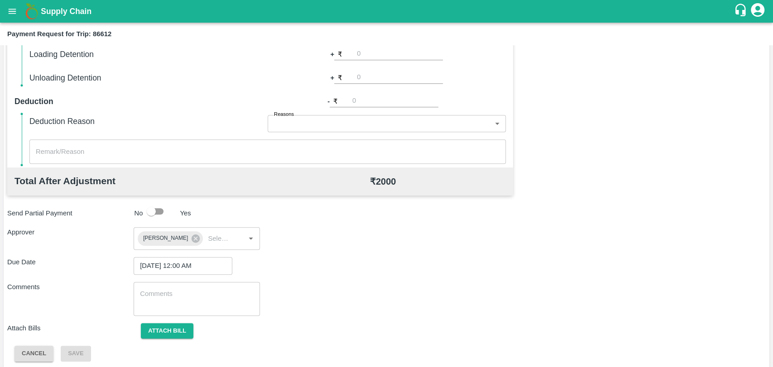
click at [169, 322] on div "Total Transportation Cost ₹ 90000 Advance payment - ₹ 88000 Additional Charges(…" at bounding box center [386, 140] width 758 height 443
click at [167, 330] on button "Attach bill" at bounding box center [167, 331] width 52 height 16
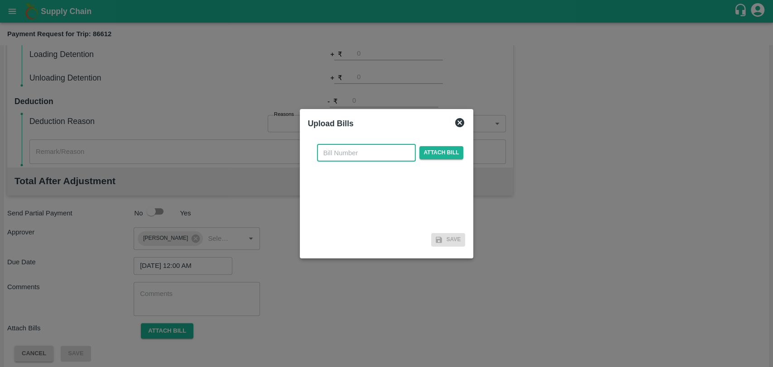
click at [342, 144] on input "text" at bounding box center [366, 152] width 99 height 17
paste input "SL/ 2025-26/07"
type input "SL/ 2025-26/07"
click at [435, 155] on span "Attach bill" at bounding box center [441, 152] width 44 height 13
click at [0, 0] on input "Attach bill" at bounding box center [0, 0] width 0 height 0
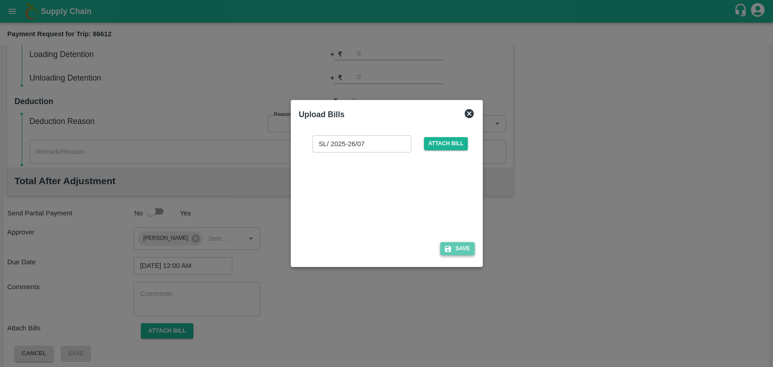
click at [456, 243] on button "Save" at bounding box center [457, 248] width 34 height 13
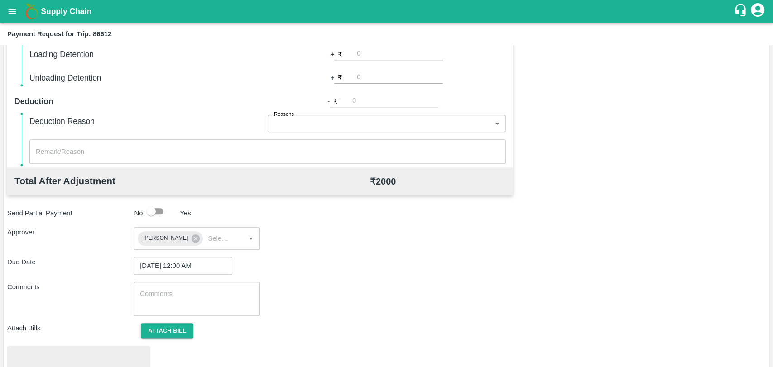
scroll to position [384, 0]
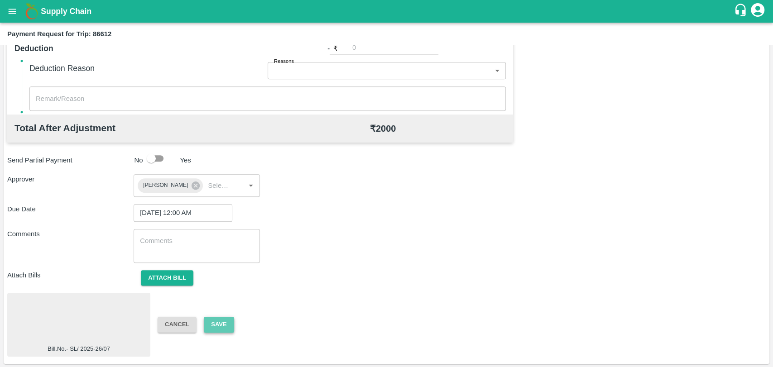
click at [225, 317] on button "Save" at bounding box center [219, 325] width 30 height 16
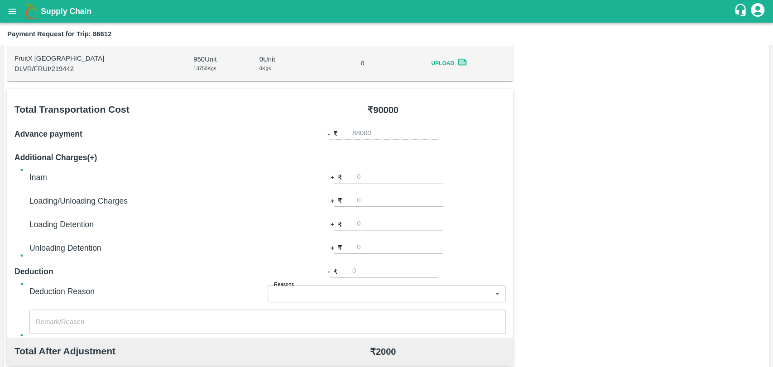
scroll to position [152, 0]
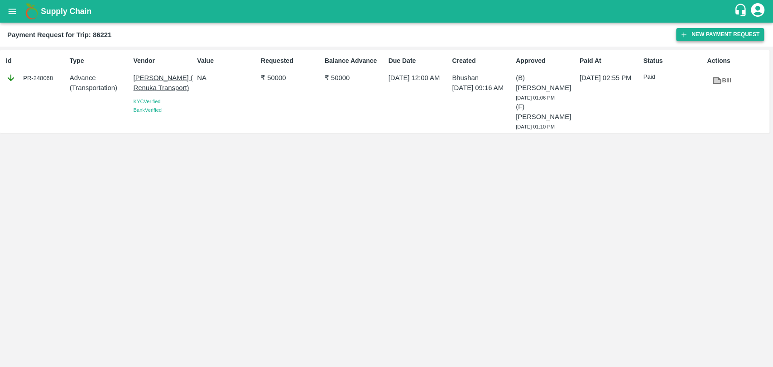
click at [721, 38] on button "New Payment Request" at bounding box center [720, 34] width 88 height 13
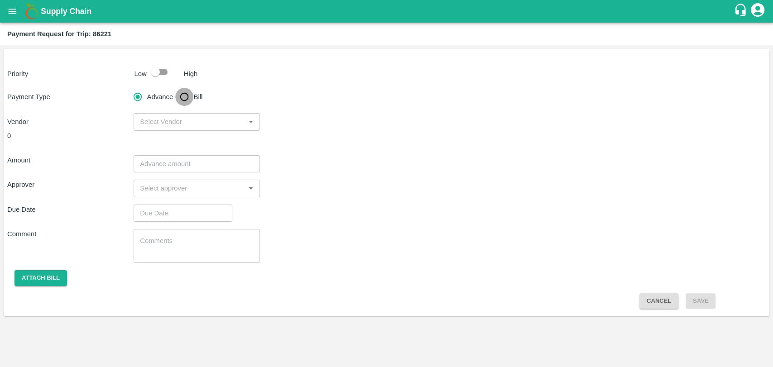
click at [188, 96] on input "Bill" at bounding box center [184, 97] width 18 height 18
radio input "true"
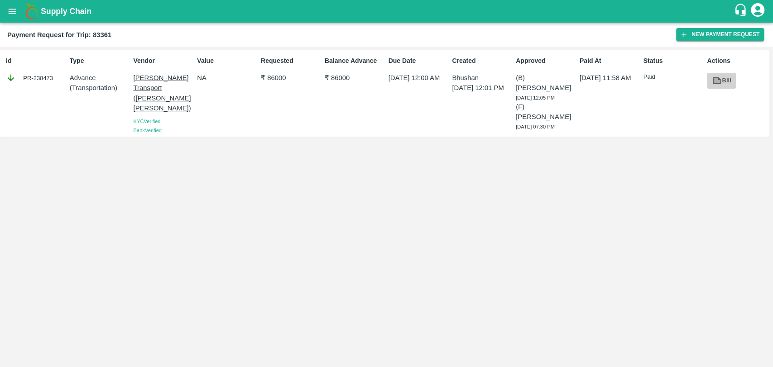
click at [712, 84] on icon at bounding box center [716, 81] width 10 height 10
click at [712, 32] on button "New Payment Request" at bounding box center [720, 34] width 88 height 13
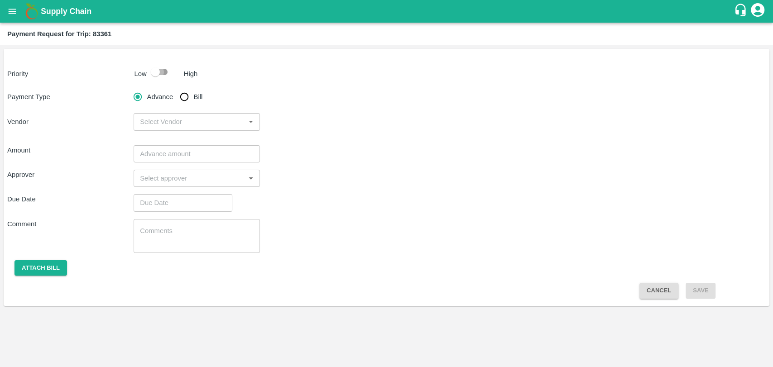
click at [148, 73] on input "checkbox" at bounding box center [155, 71] width 52 height 17
checkbox input "true"
click at [186, 94] on input "Bill" at bounding box center [184, 97] width 18 height 18
radio input "true"
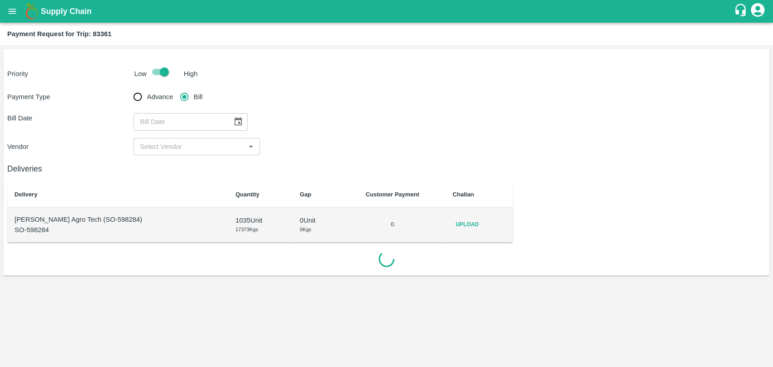
click at [234, 124] on icon "Choose date" at bounding box center [238, 121] width 8 height 9
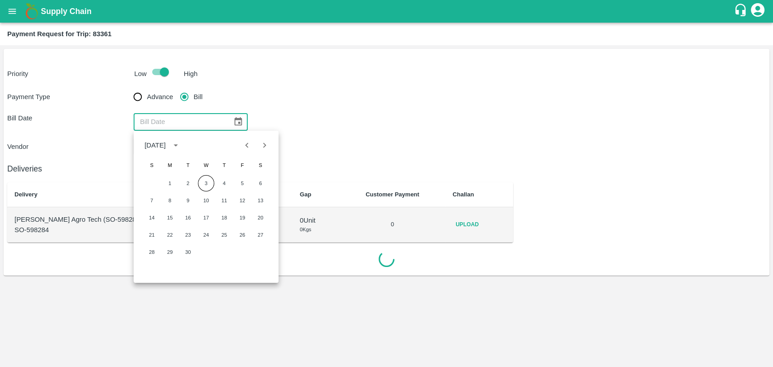
click at [253, 146] on button "Previous month" at bounding box center [247, 145] width 17 height 17
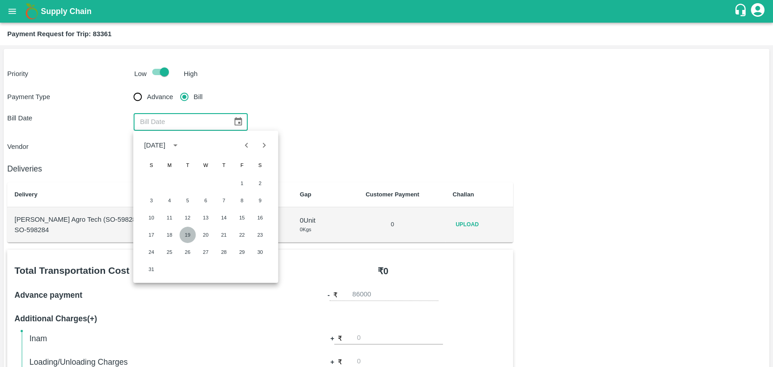
click at [188, 228] on button "19" at bounding box center [187, 235] width 16 height 16
type input "19/08/2025"
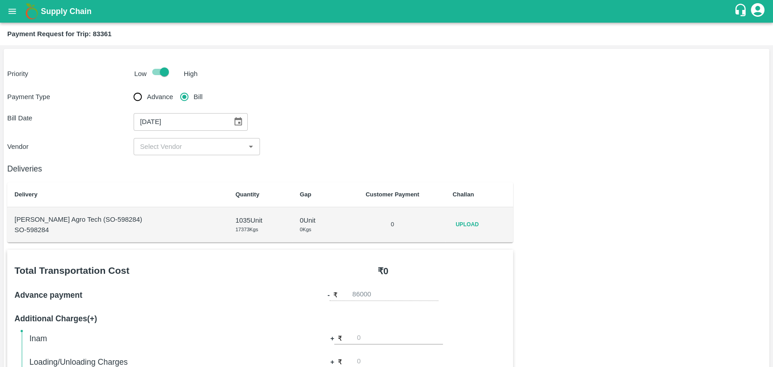
click at [162, 148] on input "input" at bounding box center [189, 147] width 106 height 12
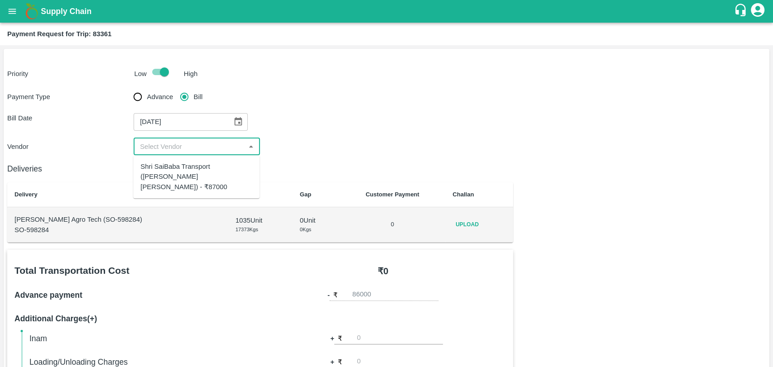
click at [167, 170] on div "Shri SaiBaba Transport (Ankush Vyankat Dongare) - ₹87000" at bounding box center [196, 177] width 112 height 30
type input "Shri SaiBaba Transport (Ankush Vyankat Dongare) - ₹87000"
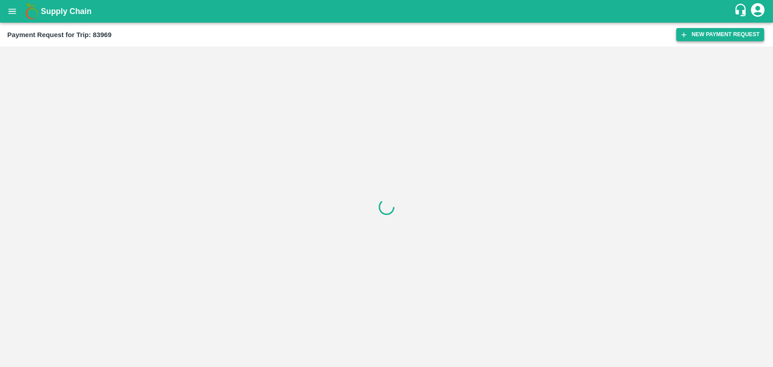
click at [683, 38] on button "New Payment Request" at bounding box center [720, 34] width 88 height 13
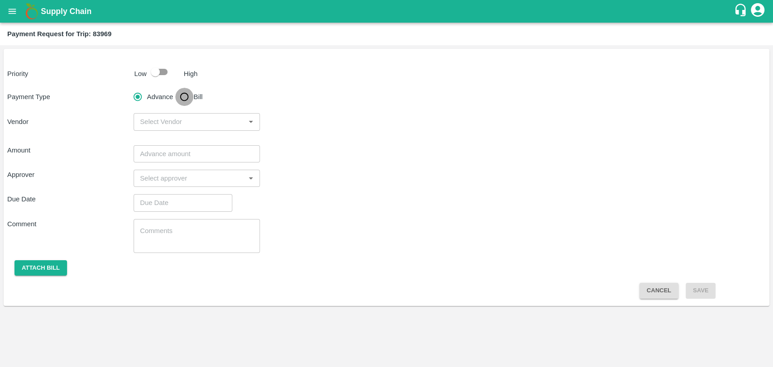
click at [178, 92] on input "Bill" at bounding box center [184, 97] width 18 height 18
radio input "true"
click at [206, 97] on div "Advance Bill" at bounding box center [197, 97] width 126 height 18
click at [198, 97] on span "Bill" at bounding box center [198, 97] width 9 height 10
click at [193, 97] on input "Bill" at bounding box center [184, 97] width 18 height 18
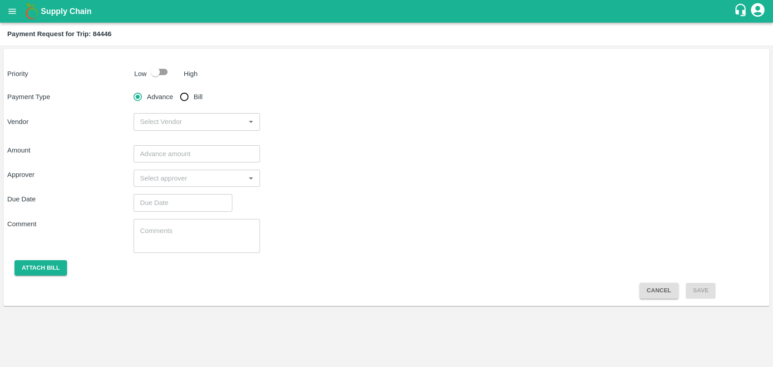
radio input "true"
